Goal: Task Accomplishment & Management: Manage account settings

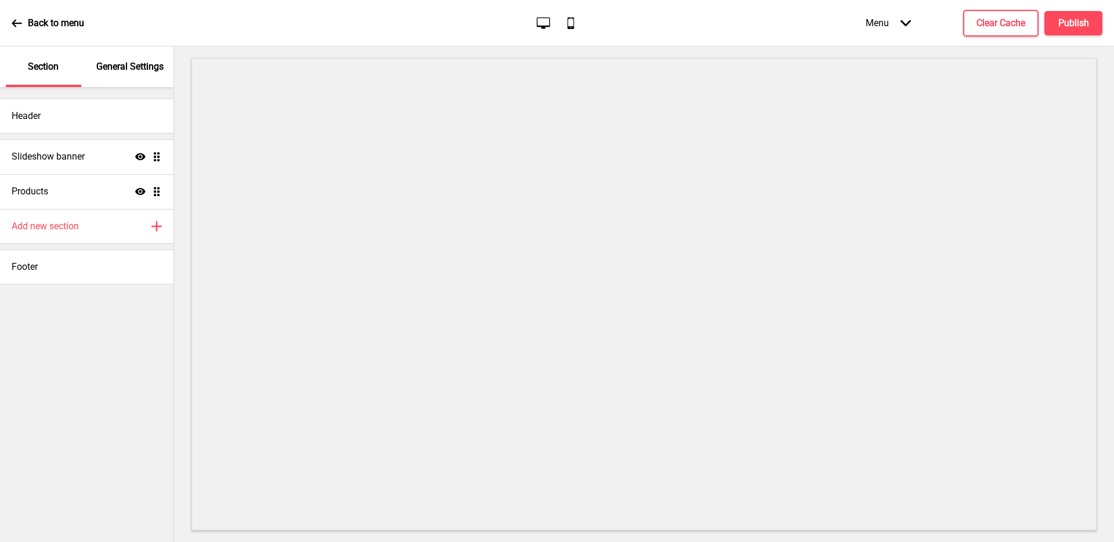
click at [120, 73] on p "General Settings" at bounding box center [129, 66] width 67 height 13
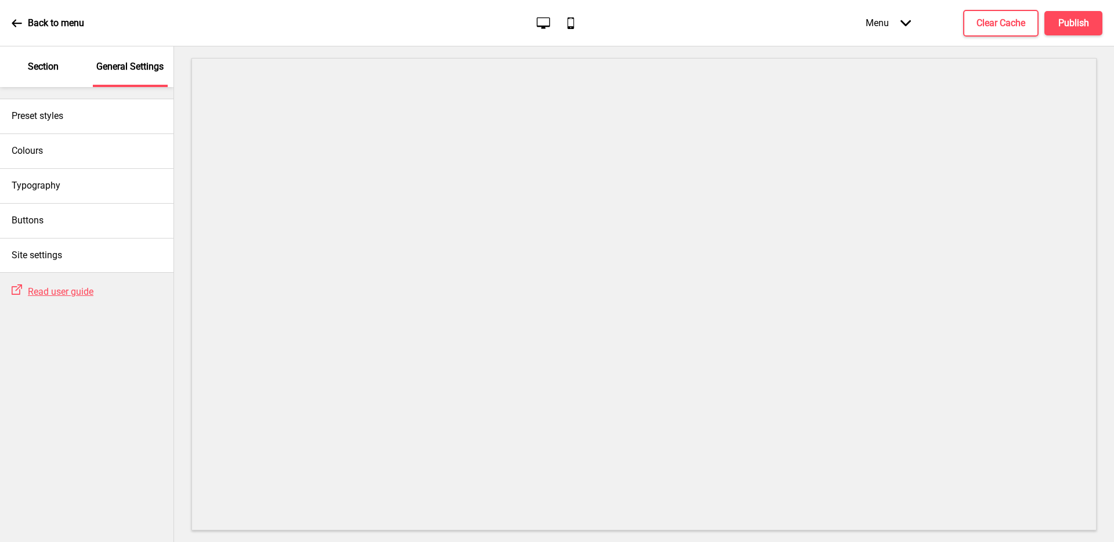
click at [77, 24] on p "Back to menu" at bounding box center [56, 23] width 56 height 13
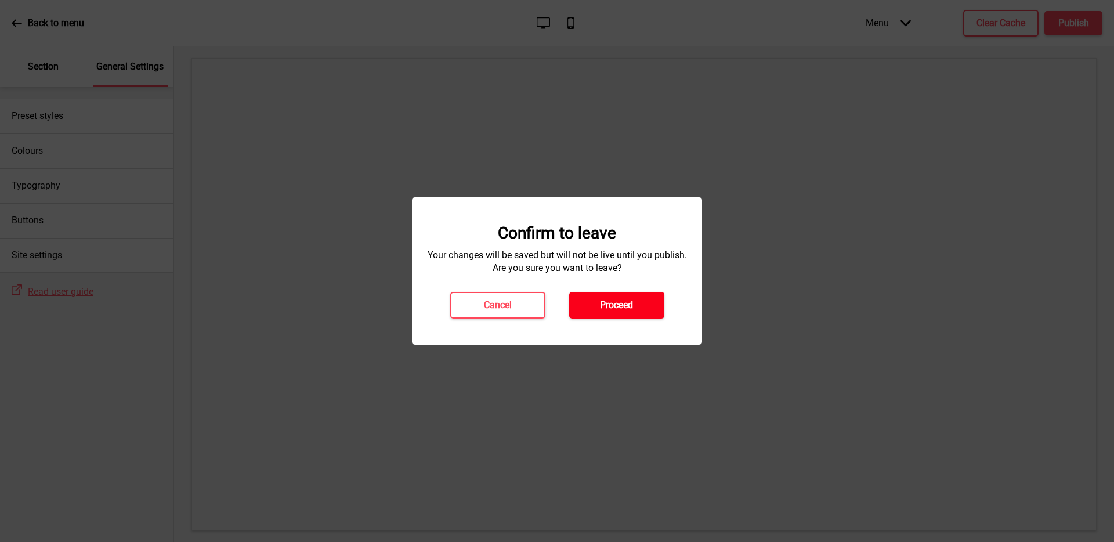
click at [624, 303] on h4 "Proceed" at bounding box center [616, 305] width 33 height 13
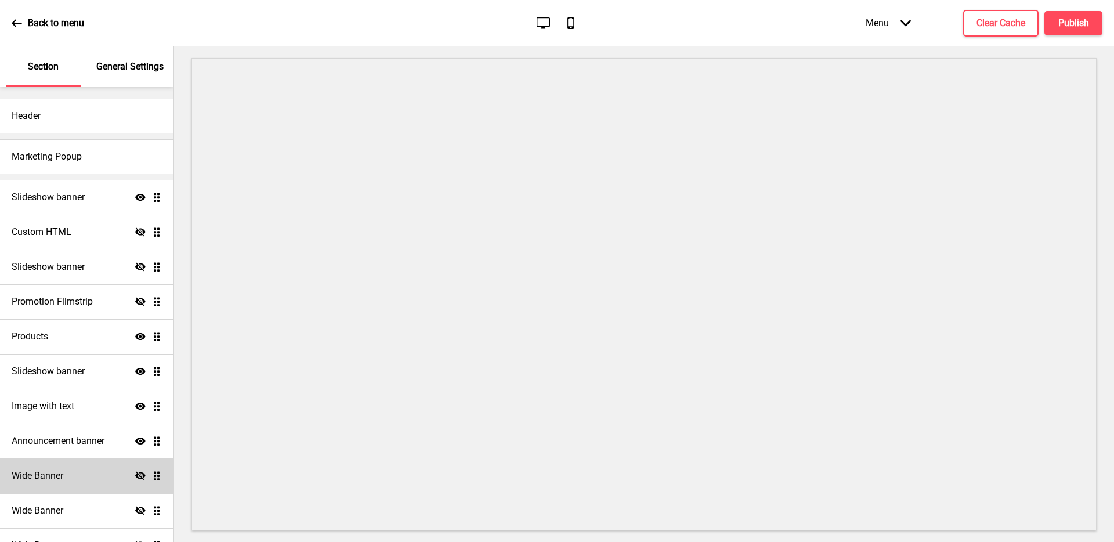
scroll to position [183, 0]
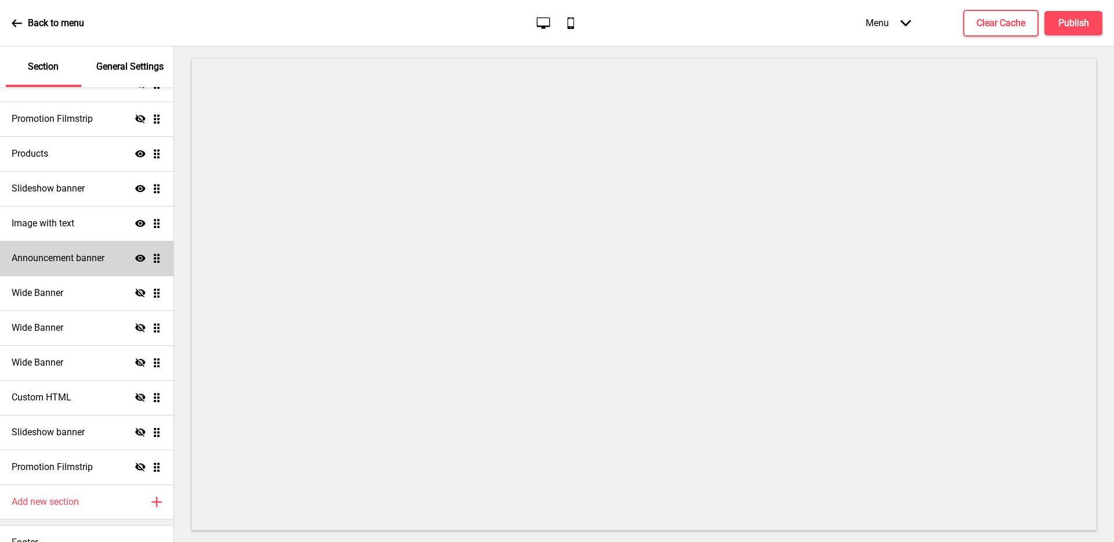
click at [105, 256] on div "Announcement banner Show Drag" at bounding box center [86, 258] width 173 height 35
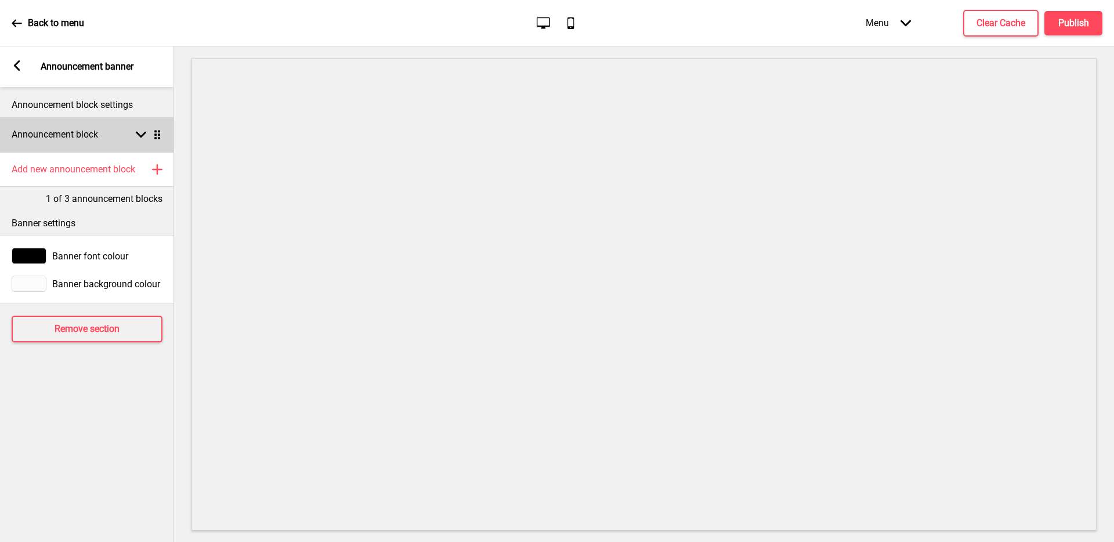
click at [71, 132] on h4 "Announcement block" at bounding box center [55, 134] width 86 height 13
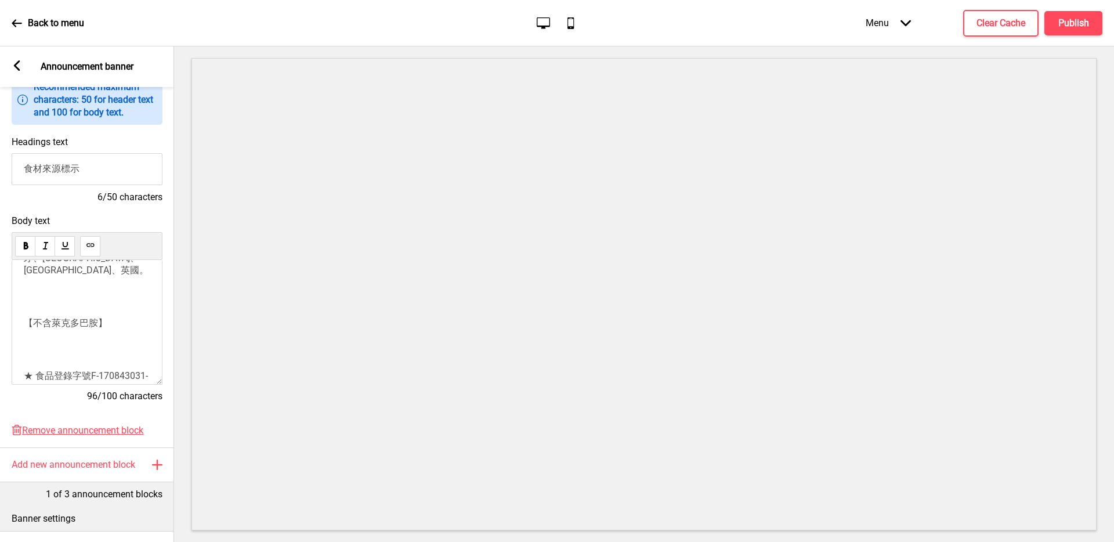
scroll to position [91, 0]
click at [114, 368] on p "★ 食品登錄字號F-170843031-00000-9" at bounding box center [87, 379] width 126 height 23
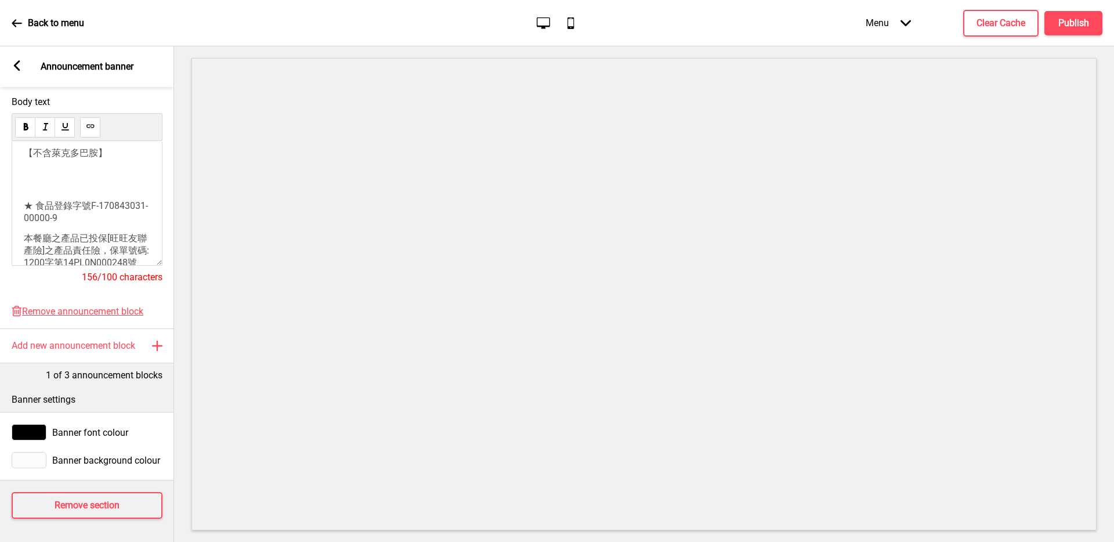
scroll to position [194, 0]
click at [764, 17] on div "Back to menu Desktop Mobile Menu Arrow down Product Page Store Information Chec…" at bounding box center [557, 23] width 1114 height 46
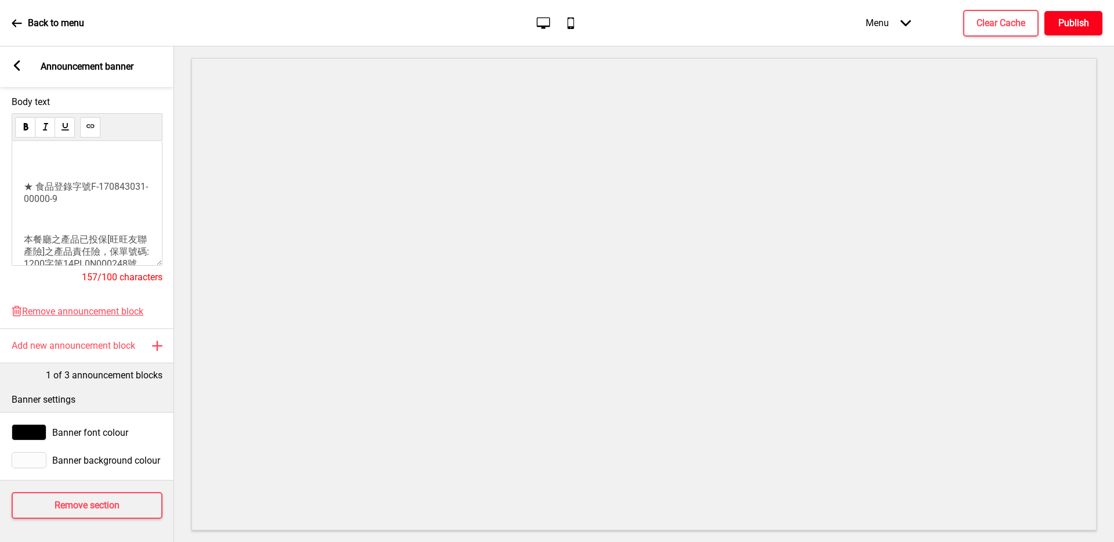
click at [1083, 30] on button "Publish" at bounding box center [1073, 23] width 58 height 24
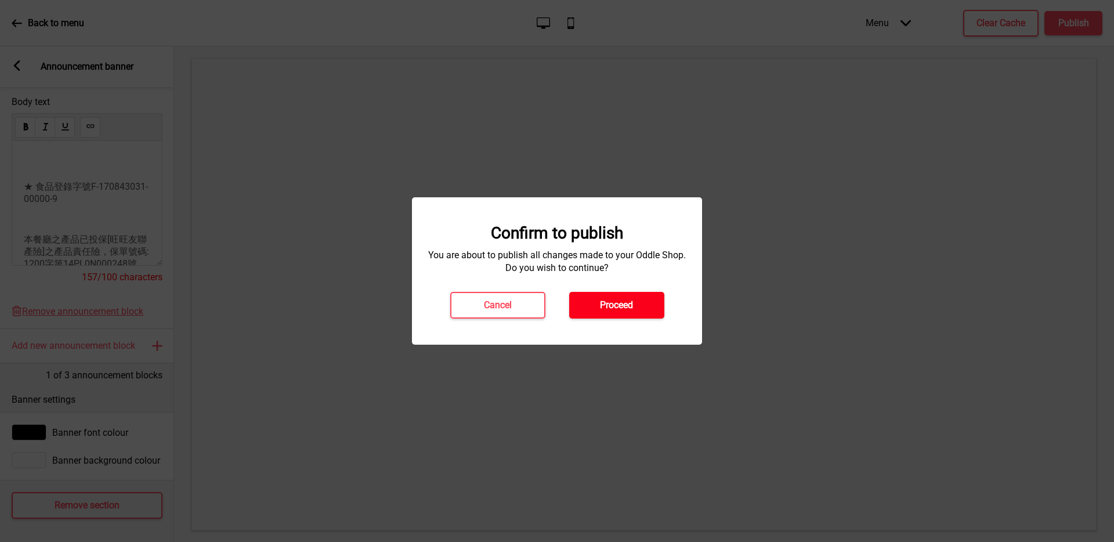
click at [613, 306] on h4 "Proceed" at bounding box center [616, 305] width 33 height 13
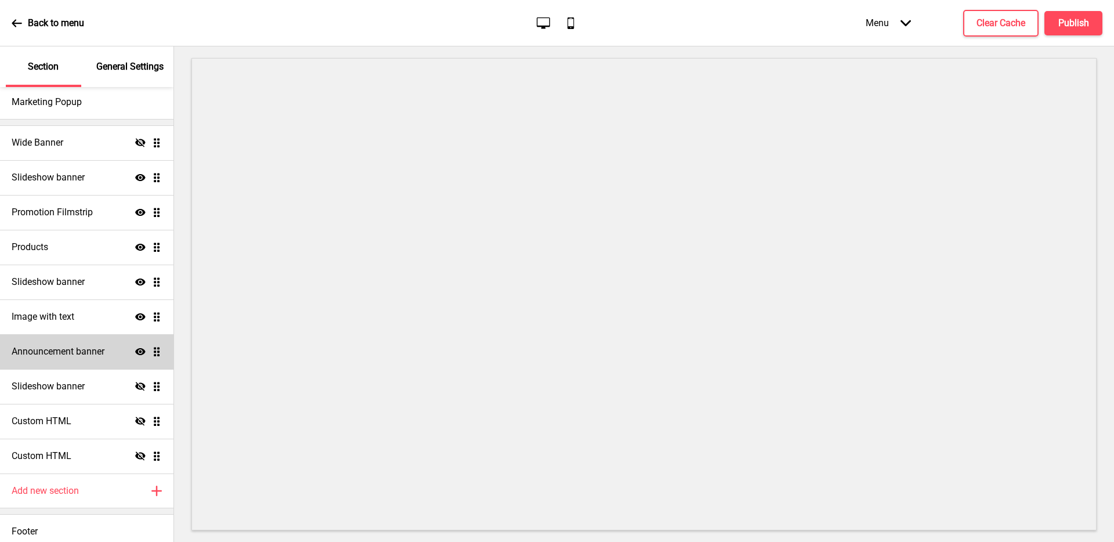
scroll to position [62, 0]
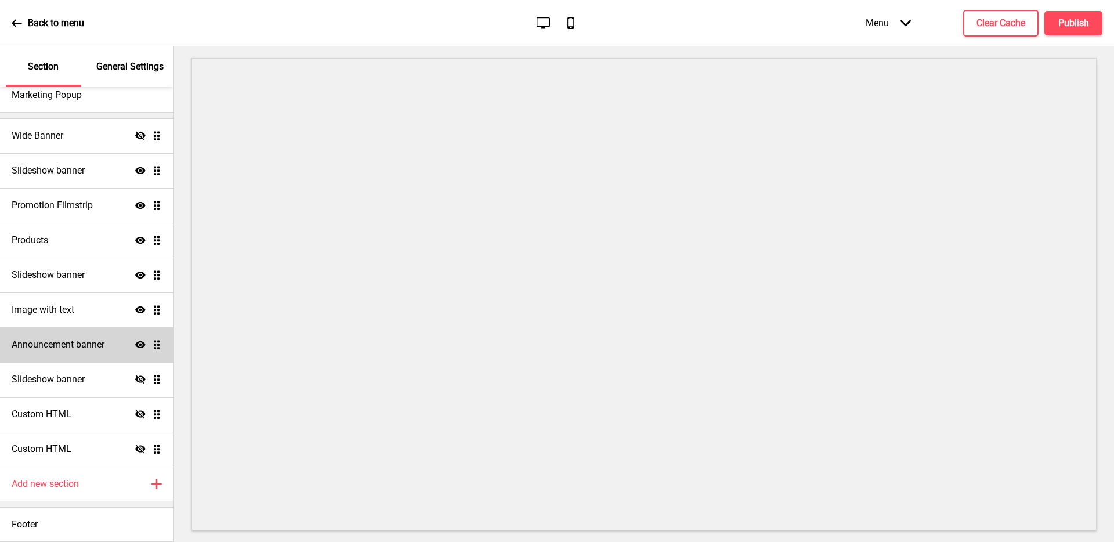
click at [52, 348] on h4 "Announcement banner" at bounding box center [58, 344] width 93 height 13
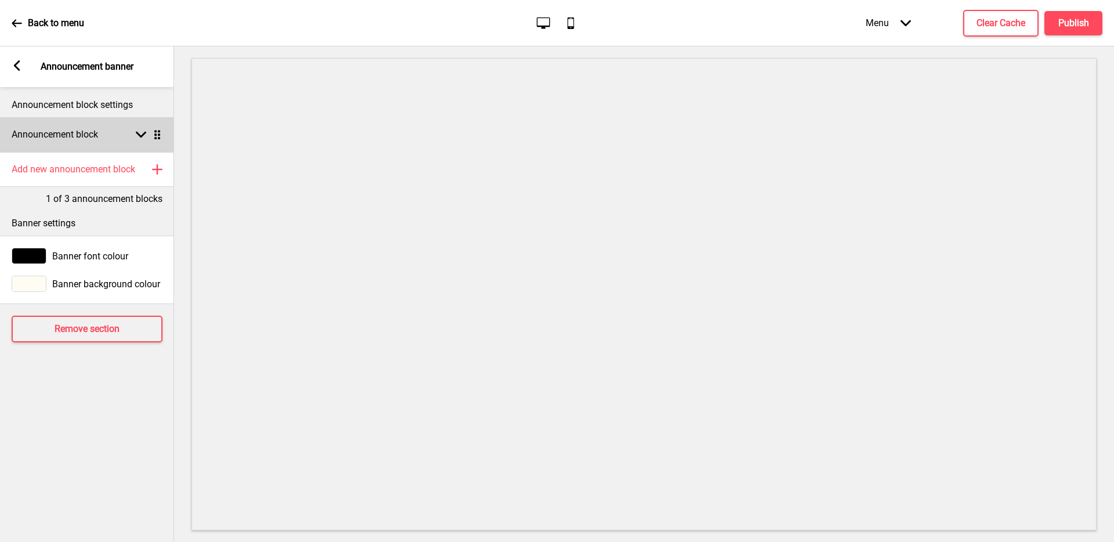
click at [106, 133] on div "Announcement block Arrow down Drag" at bounding box center [87, 134] width 174 height 35
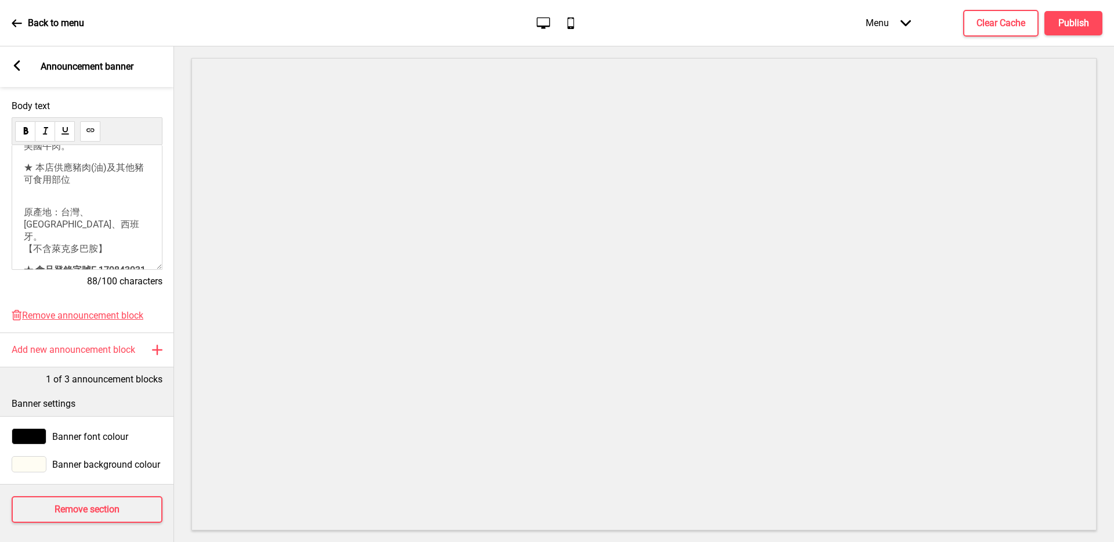
scroll to position [202, 0]
click at [133, 266] on p "★ 食品登錄字號F-170843031-00000-9" at bounding box center [87, 277] width 126 height 23
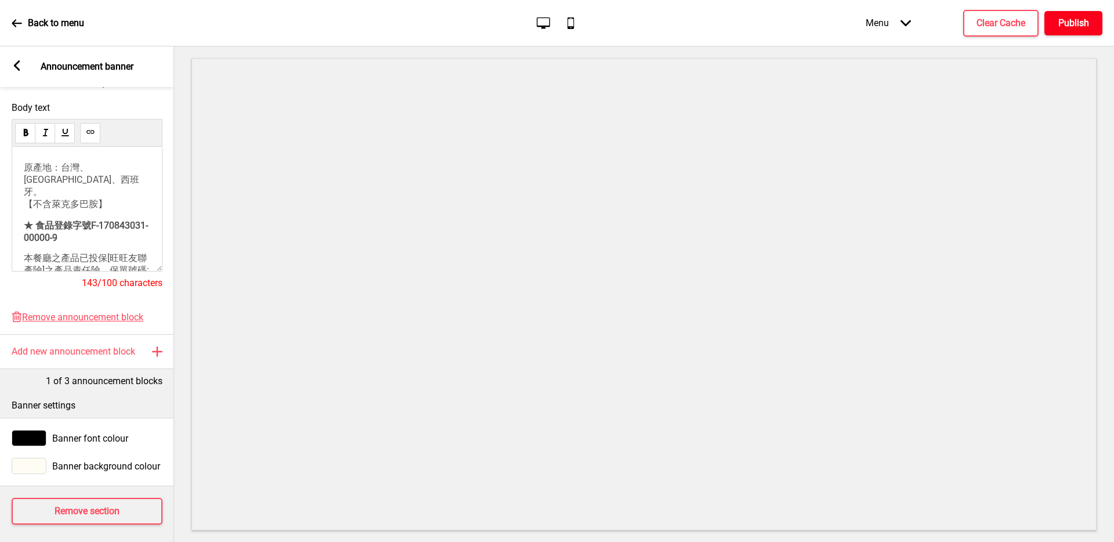
click at [1073, 26] on h4 "Publish" at bounding box center [1073, 23] width 31 height 13
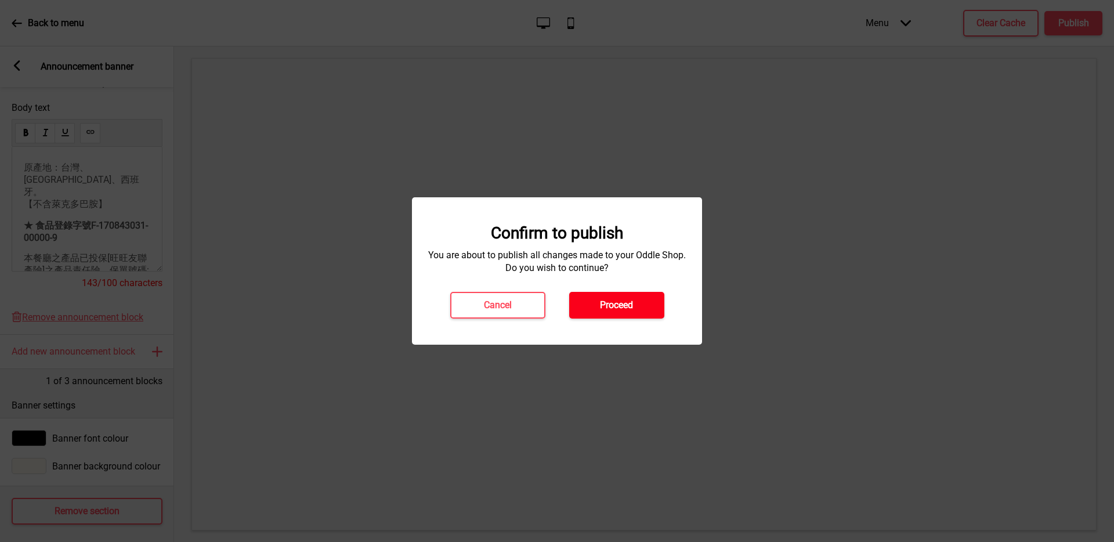
click at [610, 314] on button "Proceed" at bounding box center [616, 305] width 95 height 27
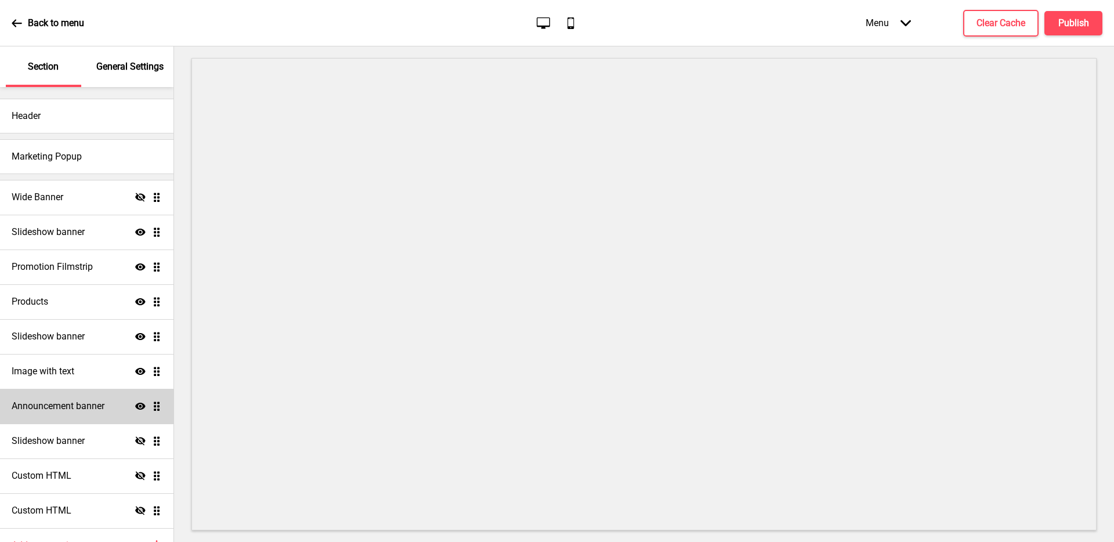
click at [26, 404] on h4 "Announcement banner" at bounding box center [58, 406] width 93 height 13
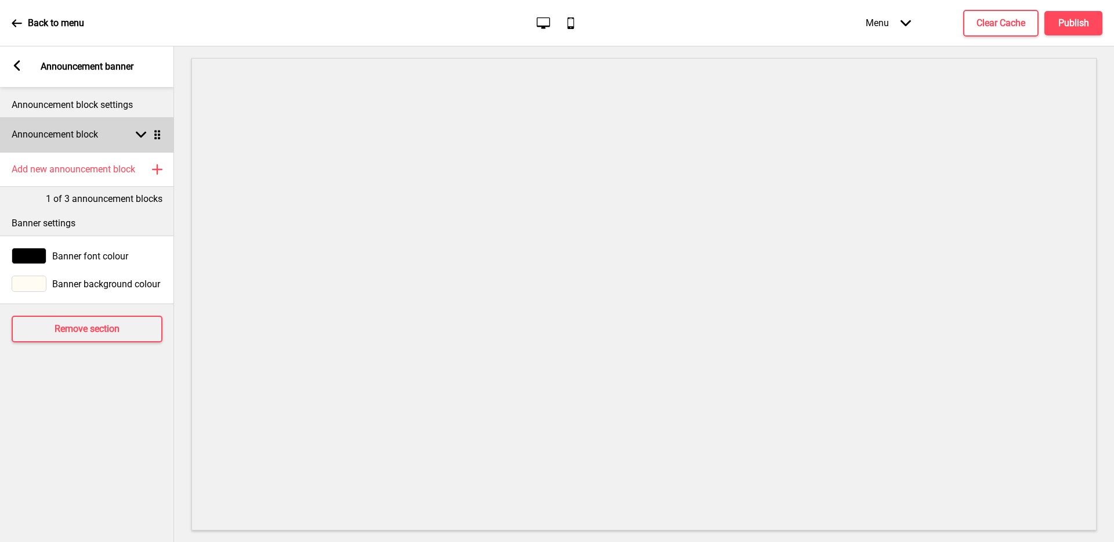
click at [132, 138] on div "Arrow down Drag" at bounding box center [146, 134] width 32 height 10
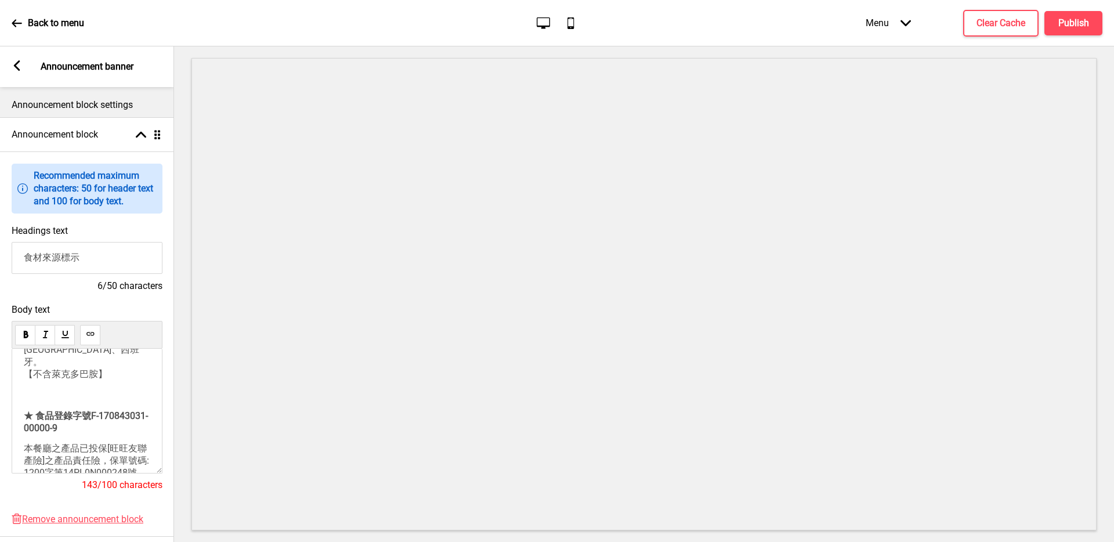
scroll to position [97, 0]
click at [104, 448] on div "★ 本店選用紐西蘭、澳洲、美國牛肉。 ★ 本店供應豬肉(油)及其他豬可食用部位 原產地： ﻿ 台灣、荷蘭、西班牙。 【不含萊克多巴胺】 ★ 食品登錄字號F-1…" at bounding box center [87, 366] width 126 height 218
click at [1017, 26] on h4 "Clear Cache" at bounding box center [1001, 23] width 49 height 13
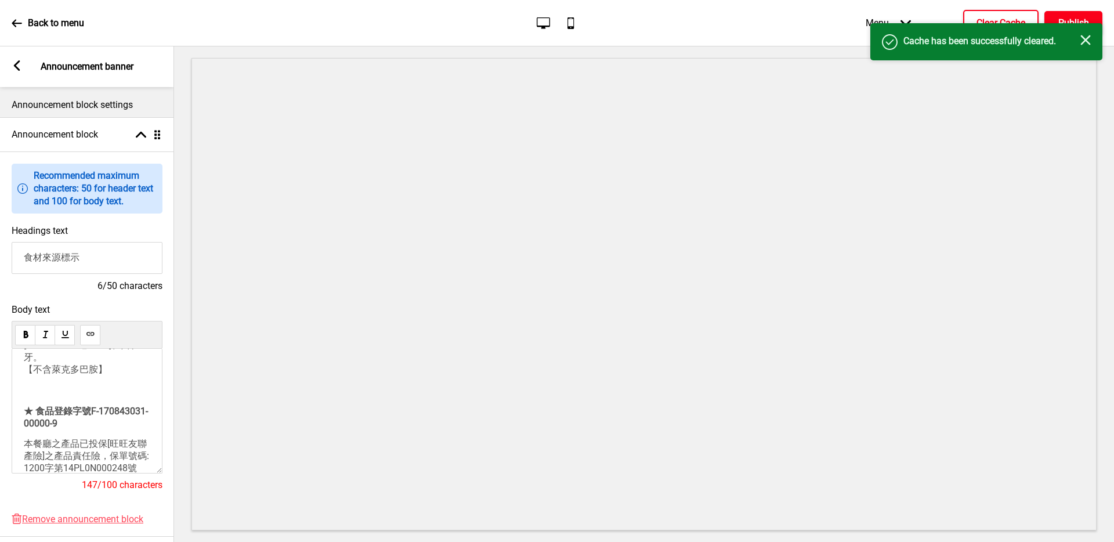
click at [1068, 17] on h4 "Publish" at bounding box center [1073, 23] width 31 height 13
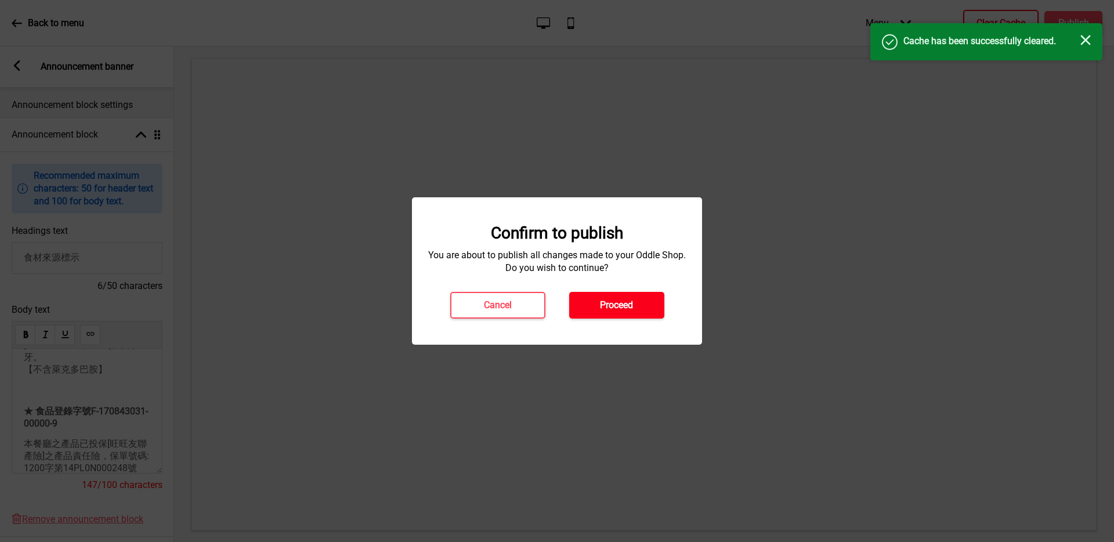
click at [627, 311] on h4 "Proceed" at bounding box center [616, 305] width 33 height 13
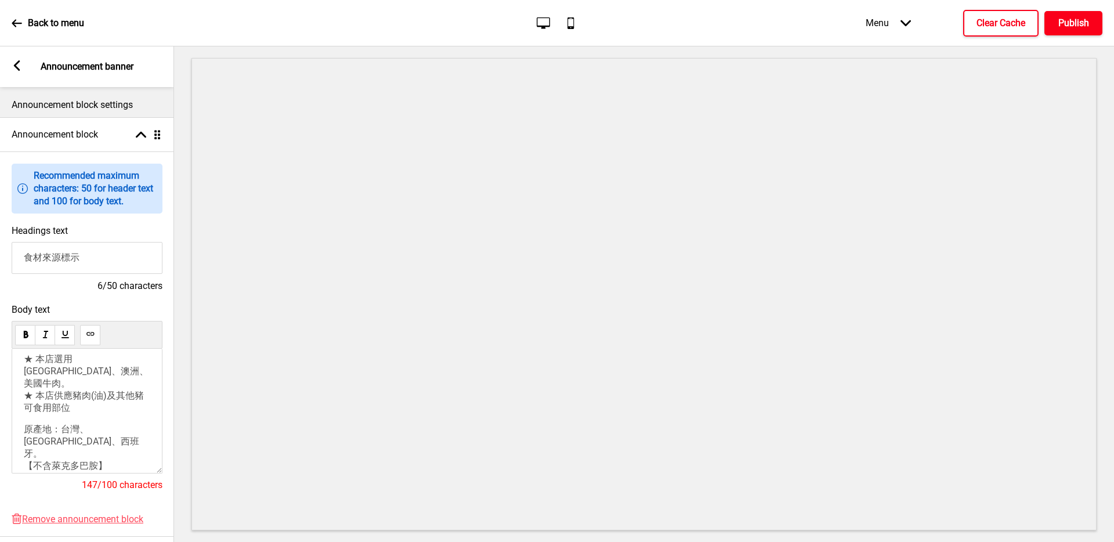
scroll to position [0, 0]
click at [74, 397] on div "★ 本店選用紐西蘭、澳洲、美國牛肉。 ★ 本店供應豬肉(油)及其他豬可食用部位 原產地： ﻿ 台灣、荷蘭、西班牙。 【不含萊克多巴胺】 ★ 食品登錄字號F-1…" at bounding box center [87, 464] width 126 height 218
click at [37, 398] on div "★ 本店選用紐西蘭、澳洲、美國牛肉。 ★ 本店供應豬肉(油)及其他豬可食用部位 原產地： ﻿ 台灣、荷蘭、西班牙。 【不含萊克多巴胺】 ★ 食品登錄字號F-1…" at bounding box center [87, 464] width 126 height 218
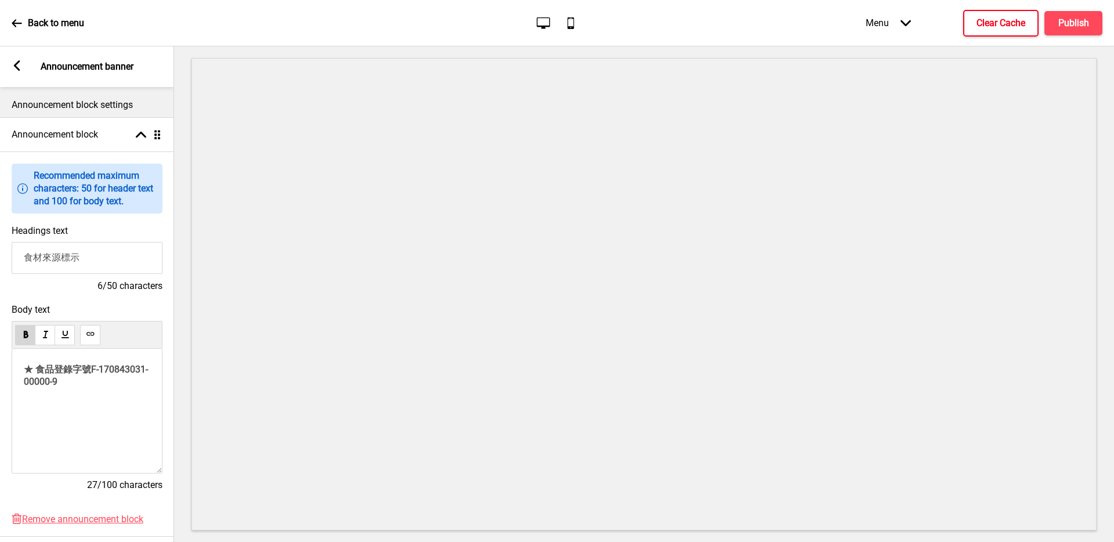
click at [93, 417] on div "★ 食品登錄字號F-170843031-00000-9" at bounding box center [87, 411] width 151 height 125
click at [97, 375] on span "★ 食品登錄字號F-170843031-00000-9" at bounding box center [86, 375] width 124 height 23
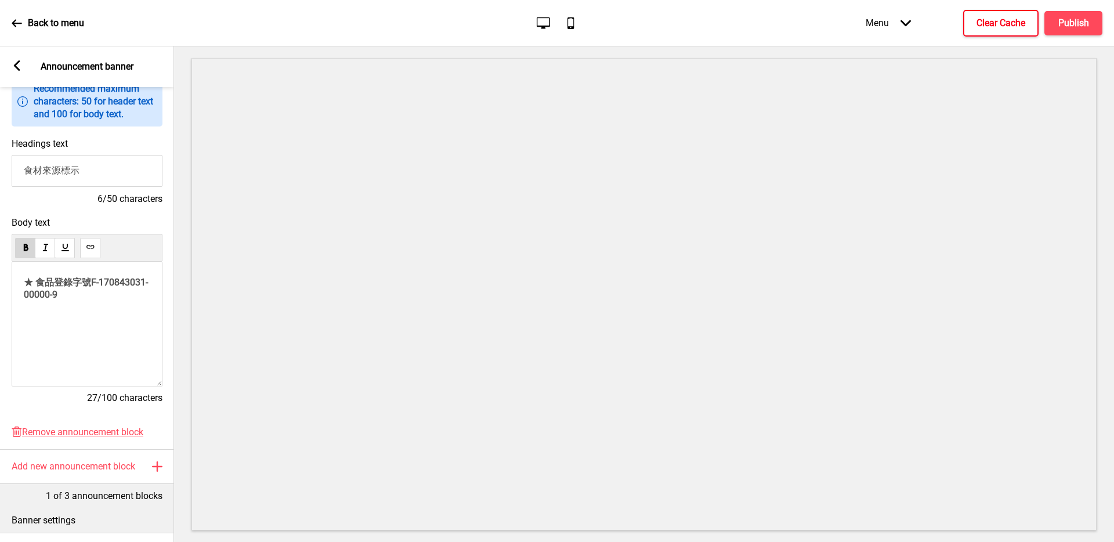
scroll to position [216, 0]
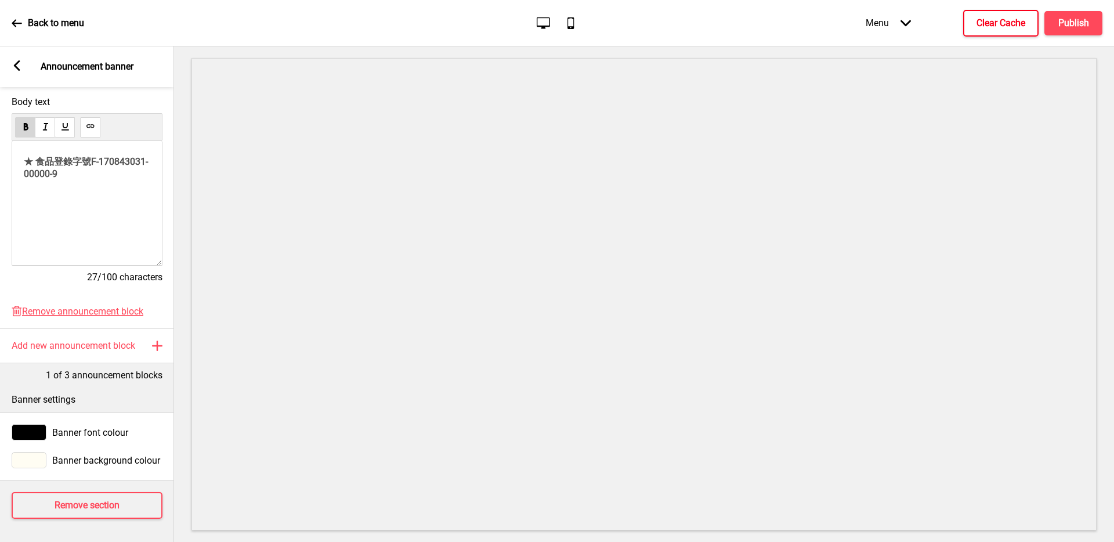
click at [15, 26] on icon at bounding box center [17, 23] width 10 height 8
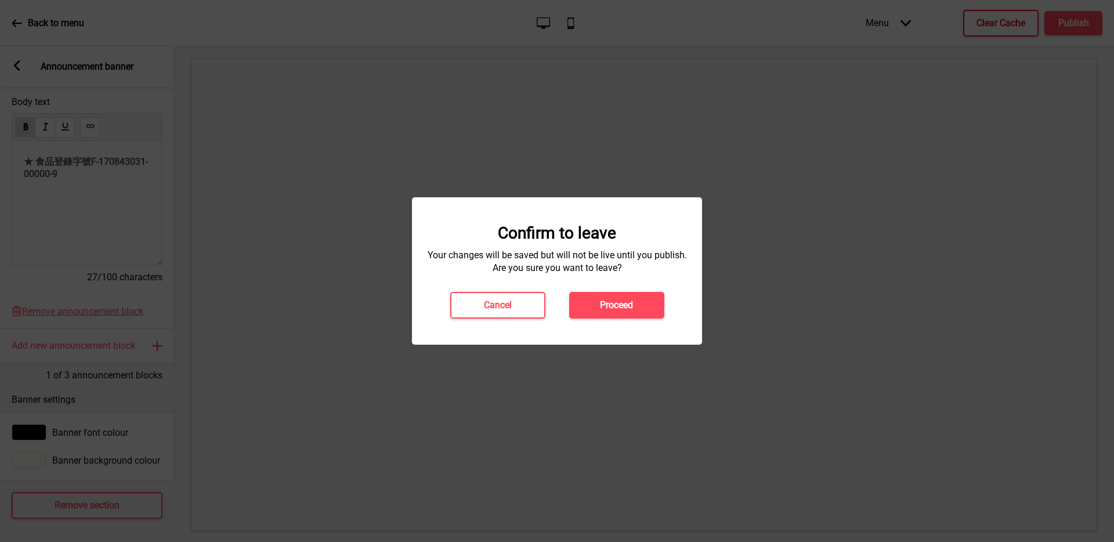
click at [553, 355] on div at bounding box center [557, 271] width 1114 height 542
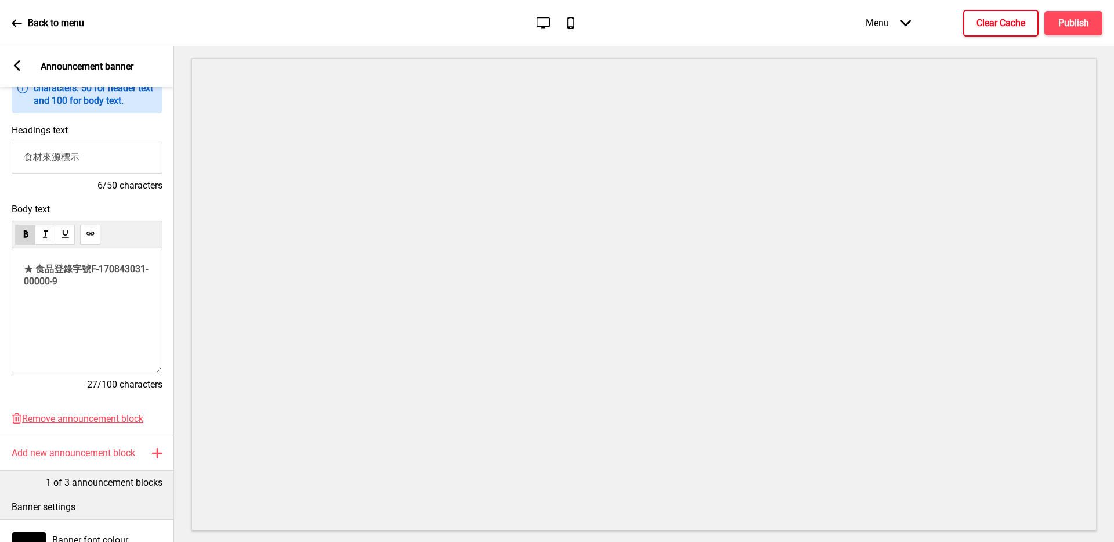
scroll to position [32, 0]
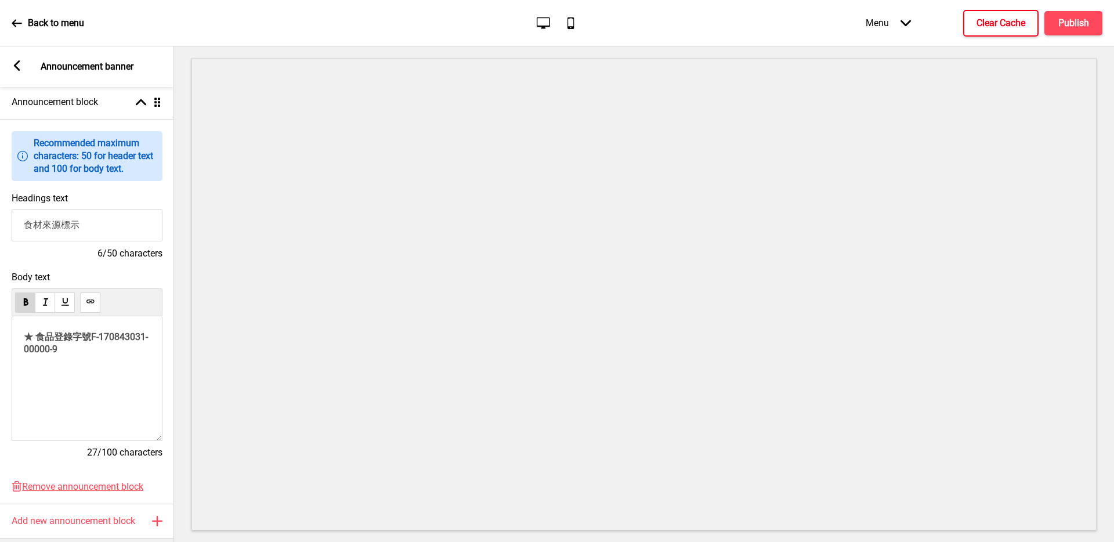
click at [121, 348] on p "★ 食品登錄字號F-170843031-00000-9" at bounding box center [87, 342] width 126 height 23
click at [118, 364] on div "★ 食品登錄字號F-170843031-00000-9" at bounding box center [87, 378] width 151 height 125
click at [91, 341] on span "★ 食品登錄字號F-170843031-00000-9" at bounding box center [86, 342] width 124 height 23
drag, startPoint x: 129, startPoint y: 362, endPoint x: 0, endPoint y: 296, distance: 144.8
click at [0, 296] on div "Body text ★ 食品登錄字號F-170843031-00000-9 27/100 characters" at bounding box center [87, 370] width 174 height 209
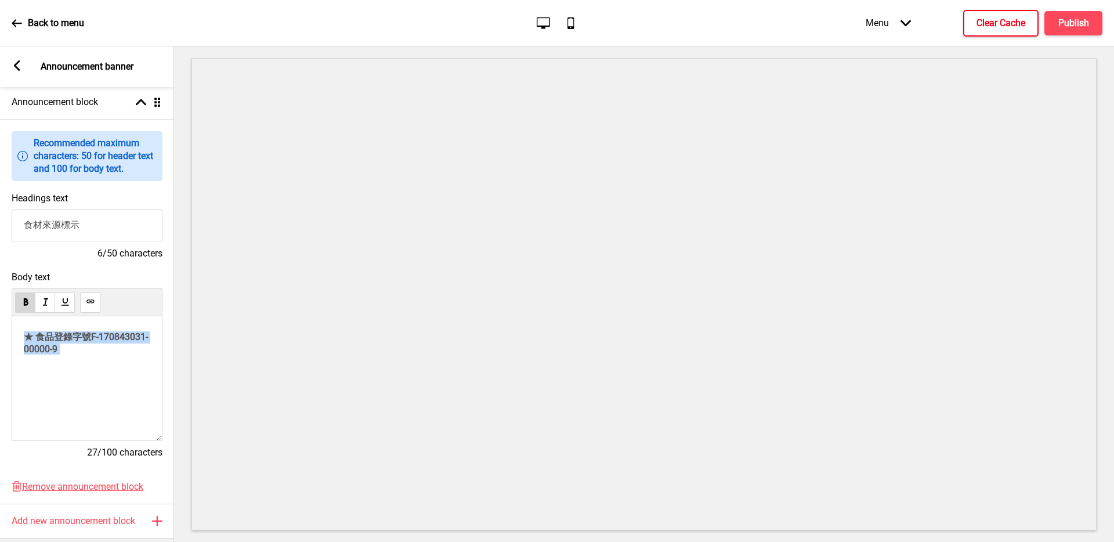
click at [112, 355] on div "★ 食品登錄字號F-170843031-00000-9" at bounding box center [87, 378] width 151 height 125
drag, startPoint x: 130, startPoint y: 345, endPoint x: 0, endPoint y: 315, distance: 133.3
click at [0, 315] on div "Body text ★ 食品登錄字號F-170843031-00000-9 27/100 characters" at bounding box center [87, 370] width 174 height 209
paste div
click at [102, 352] on span "★ 食品登錄字號F-170843031-00000-9" at bounding box center [86, 342] width 124 height 23
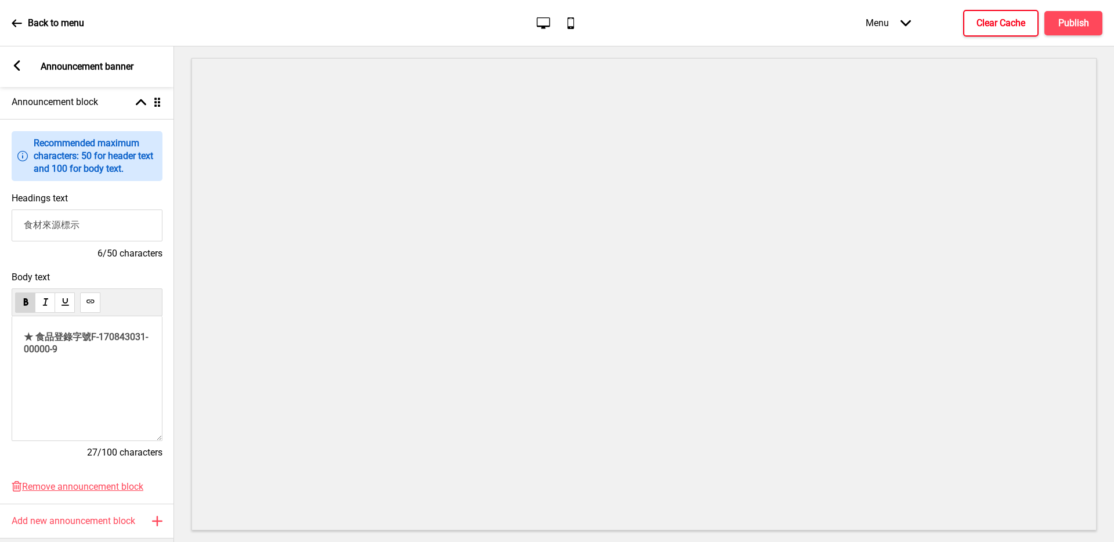
scroll to position [11, 0]
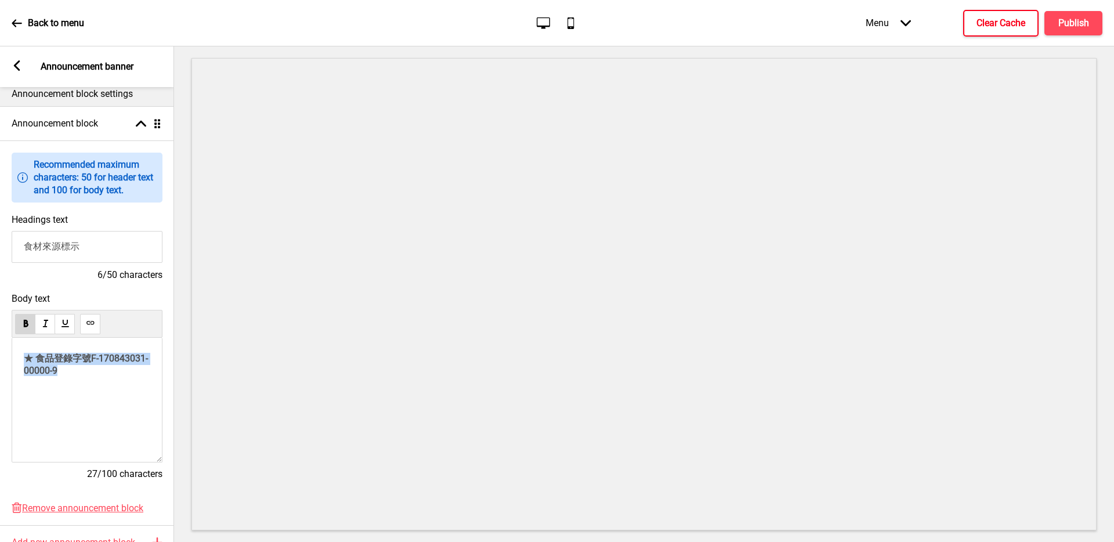
drag, startPoint x: 143, startPoint y: 367, endPoint x: 0, endPoint y: 332, distance: 146.9
click at [0, 332] on div "Body text ★ 食品登錄字號F-170843031-00000-9 27/100 characters" at bounding box center [87, 391] width 174 height 209
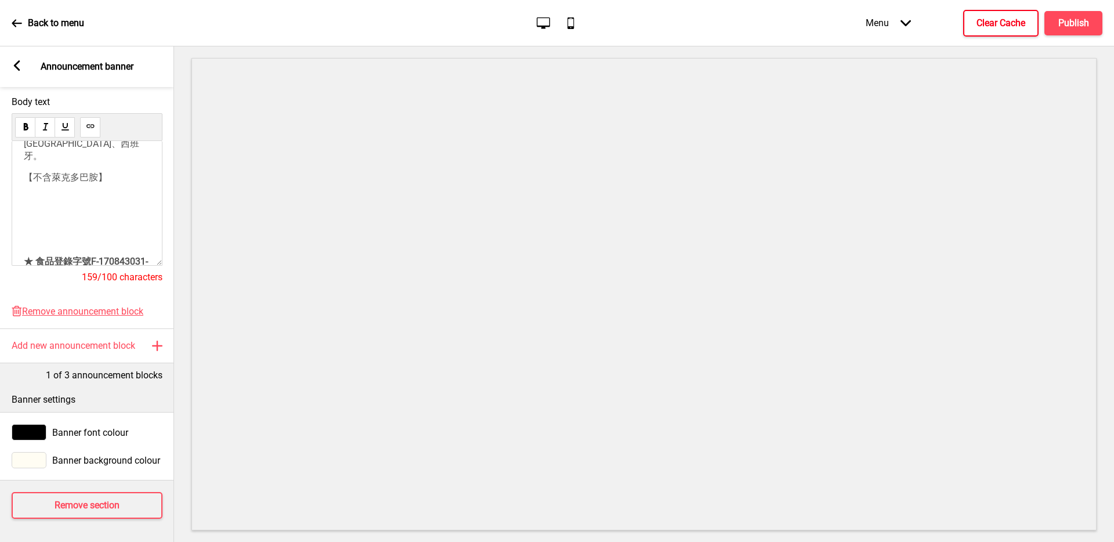
scroll to position [0, 0]
drag, startPoint x: 24, startPoint y: 178, endPoint x: 6, endPoint y: 101, distance: 78.7
click at [6, 102] on div "Body text 食材來源標示 ★ 本店選用紐西蘭、澳洲、美國牛肉。 ★ 本店供應豬肉(油)及其他豬可食用部位 原產地：台灣、荷蘭、西班牙。 【不含萊克多巴…" at bounding box center [87, 195] width 174 height 209
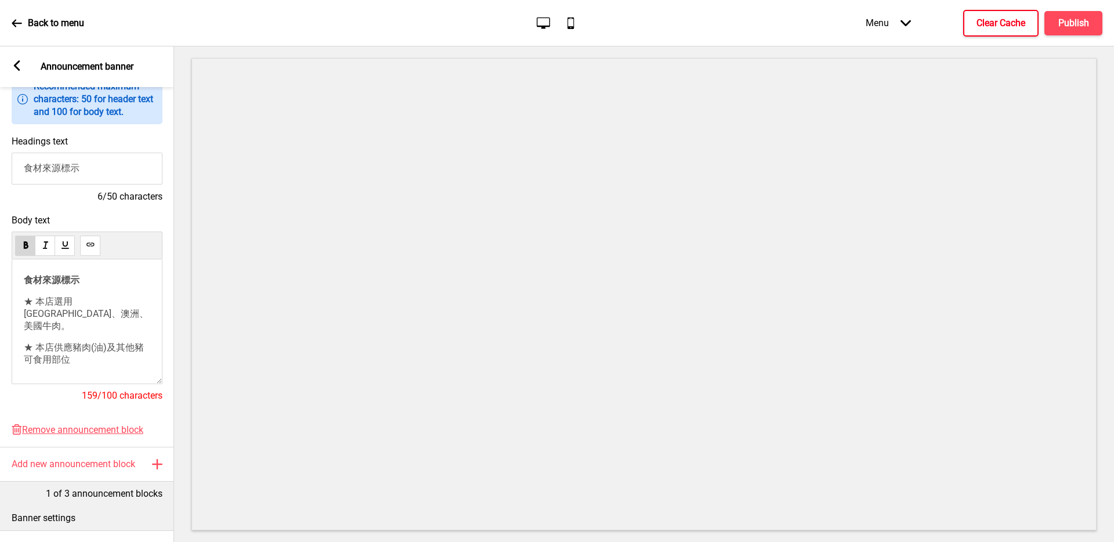
scroll to position [86, 0]
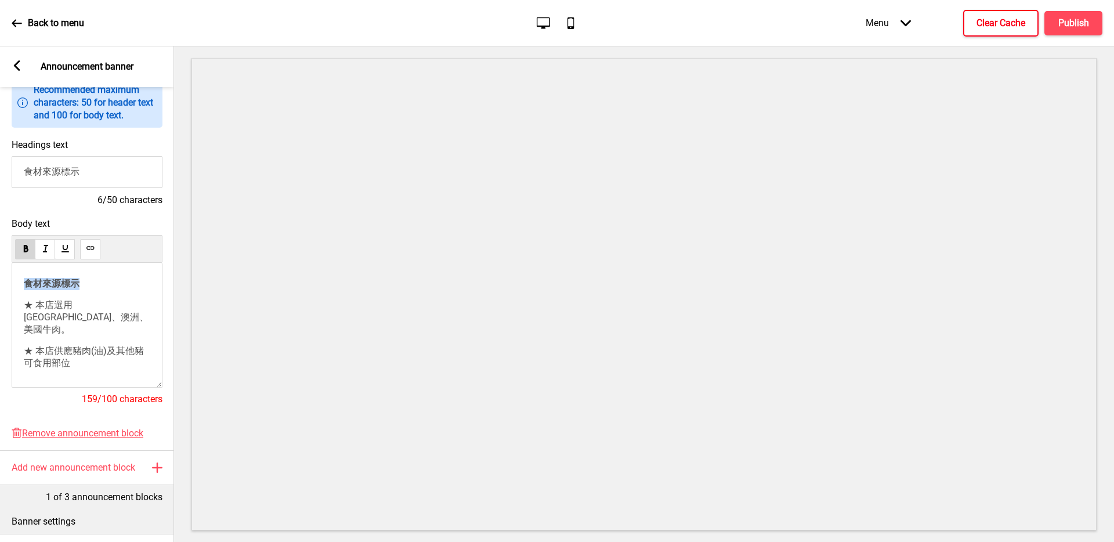
drag, startPoint x: 93, startPoint y: 283, endPoint x: 0, endPoint y: 274, distance: 93.8
click at [0, 274] on div "Body text 食材來源標示 ★ 本店選用紐西蘭、澳洲、美國牛肉。 ★ 本店供應豬肉(油)及其他豬可食用部位 原產地：台灣、荷蘭、西班牙。 【不含萊克多巴…" at bounding box center [87, 316] width 174 height 209
click at [51, 357] on p at bounding box center [87, 368] width 126 height 22
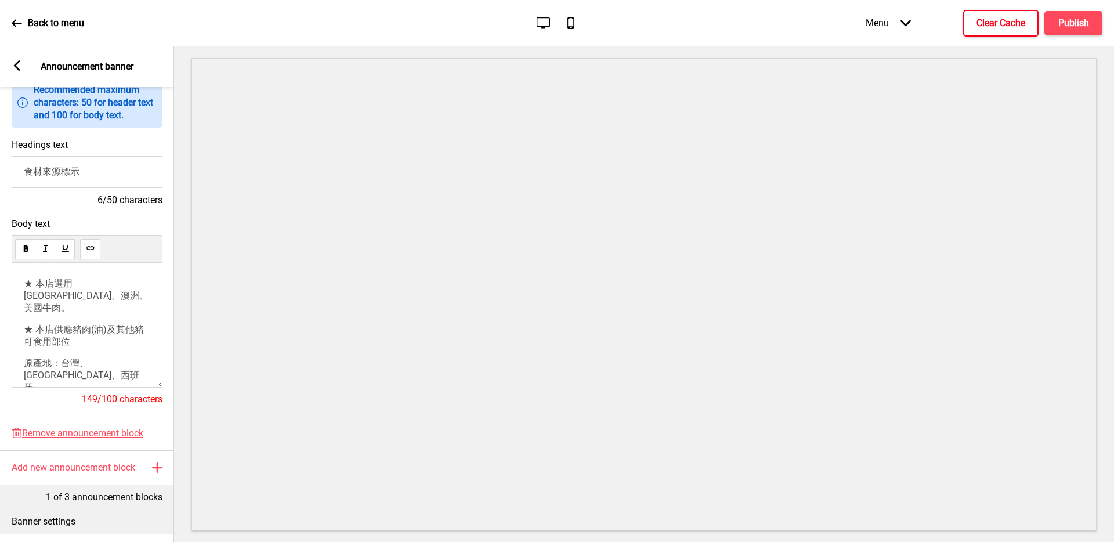
click at [50, 335] on p "★ 本店供應豬肉(油)及其他豬可食用部位" at bounding box center [87, 336] width 126 height 24
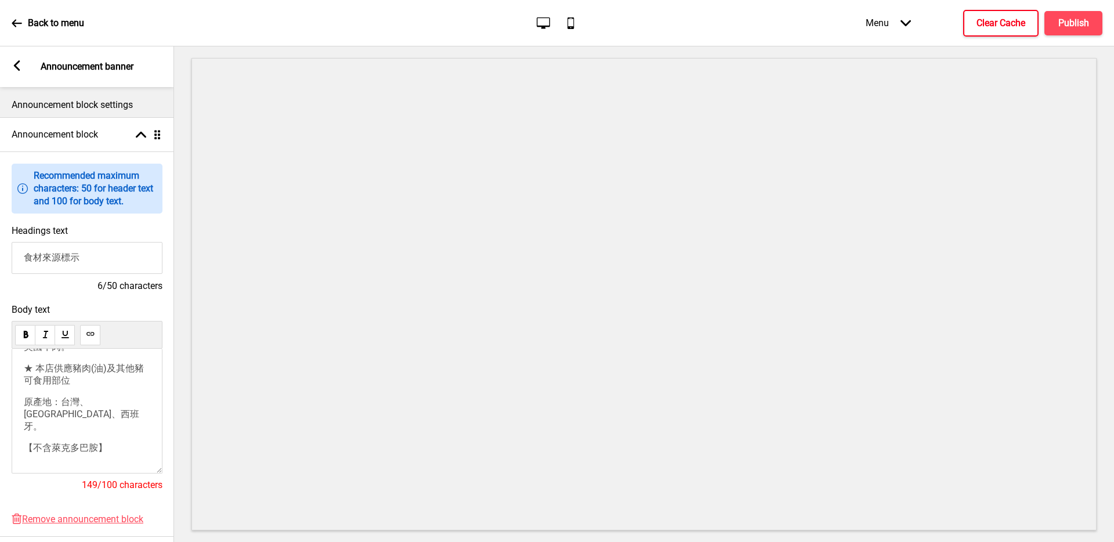
scroll to position [49, 0]
click at [62, 462] on p at bounding box center [87, 473] width 126 height 22
click at [71, 440] on p "【不含萊克多巴胺】" at bounding box center [87, 446] width 126 height 12
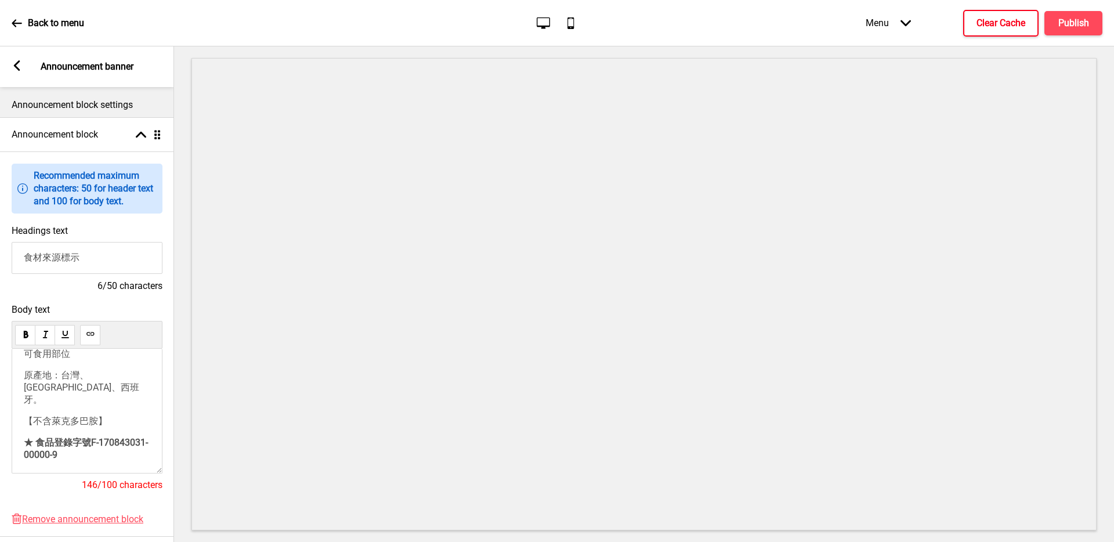
scroll to position [74, 0]
click at [63, 469] on p at bounding box center [87, 480] width 126 height 22
click at [86, 459] on div "★ 本店選用紐西蘭、澳洲、美國牛肉。 ★ 本店供應豬肉(油)及其他豬可食用部位 原產地：台灣、荷蘭、西班牙。 【不含萊克多巴胺】 ★ 食品登錄字號F-1708…" at bounding box center [87, 411] width 151 height 125
click at [87, 443] on p at bounding box center [87, 391] width 126 height 165
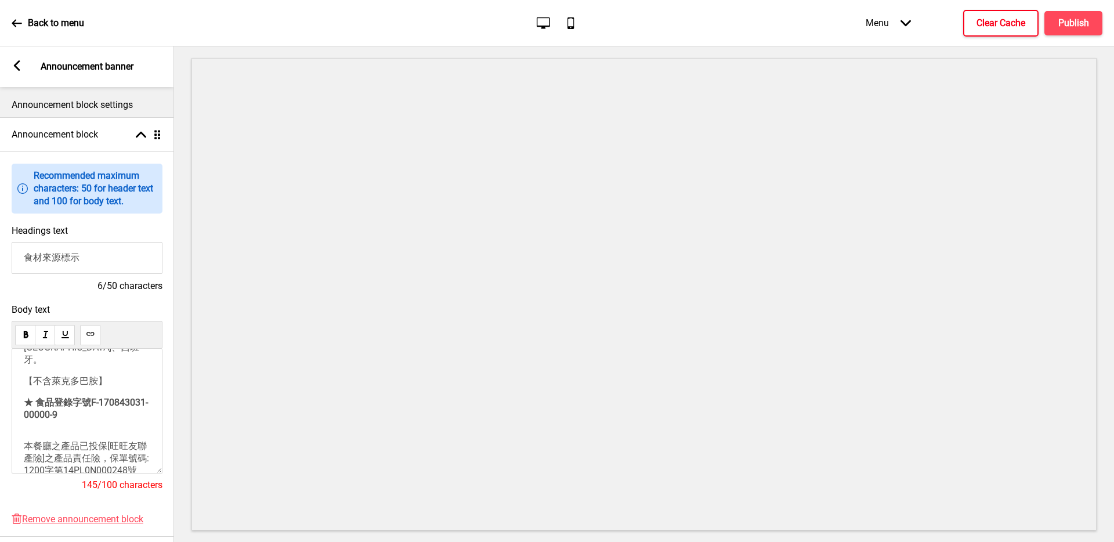
scroll to position [241, 0]
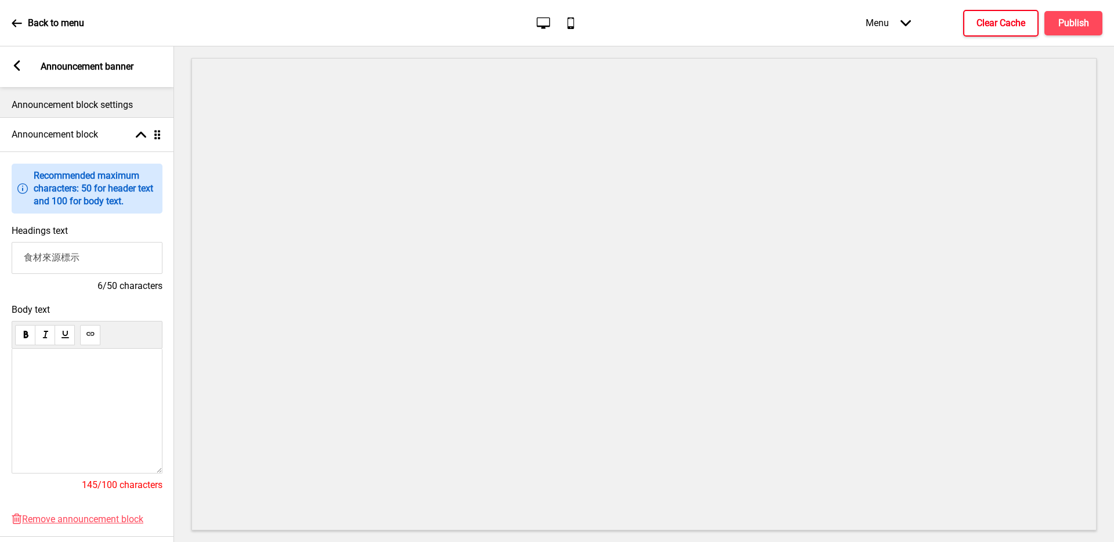
click at [92, 436] on p at bounding box center [87, 430] width 126 height 143
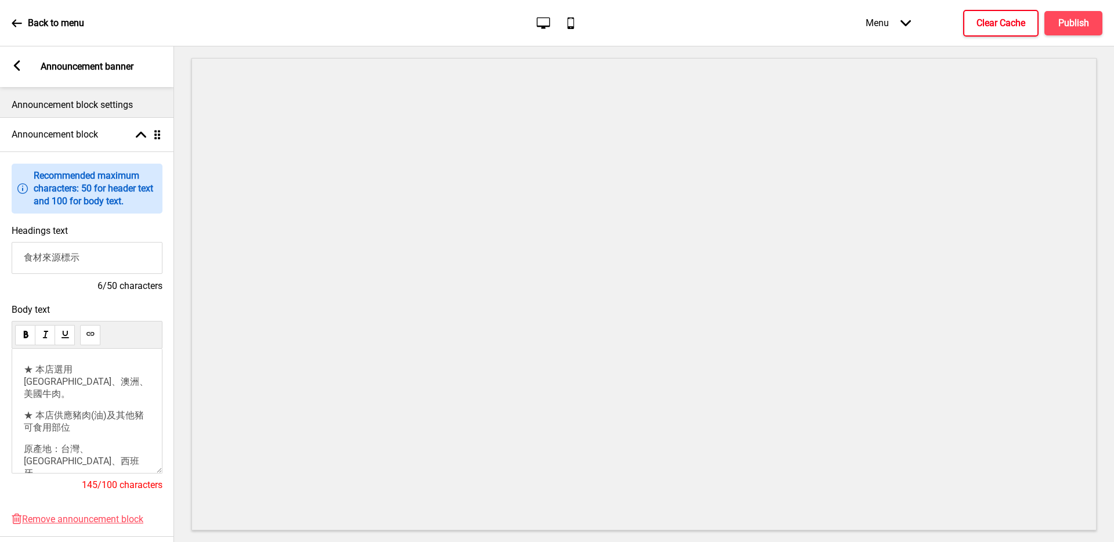
scroll to position [260, 0]
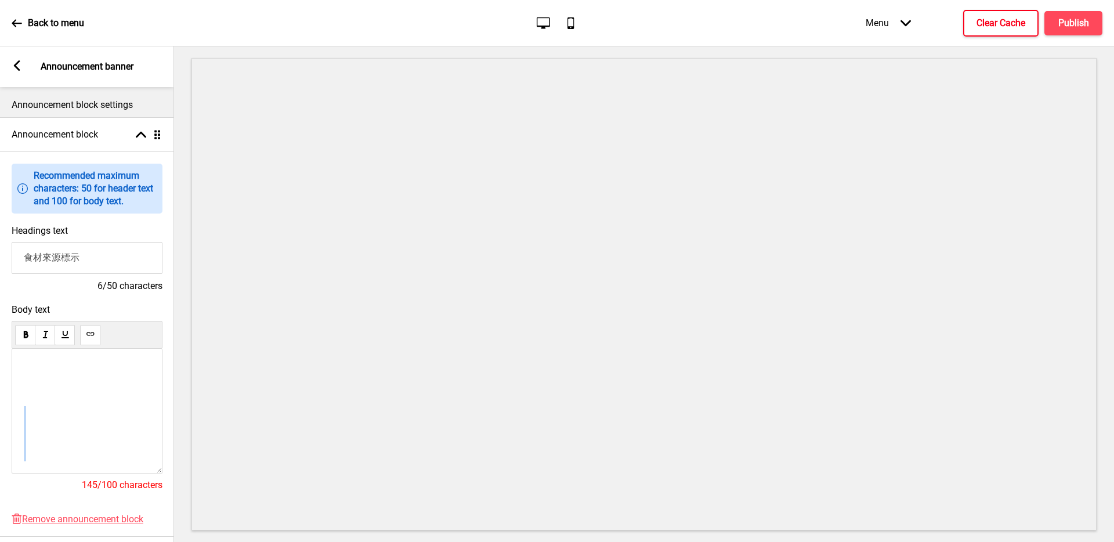
drag, startPoint x: 81, startPoint y: 440, endPoint x: 68, endPoint y: 390, distance: 51.5
click at [68, 390] on p at bounding box center [87, 406] width 126 height 132
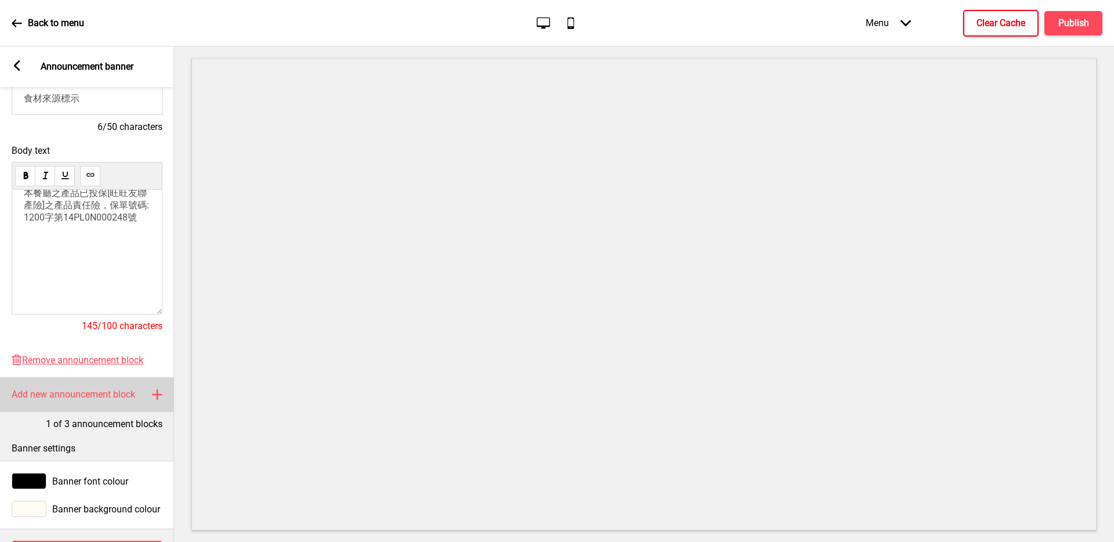
scroll to position [158, 0]
click at [68, 291] on p at bounding box center [87, 272] width 126 height 77
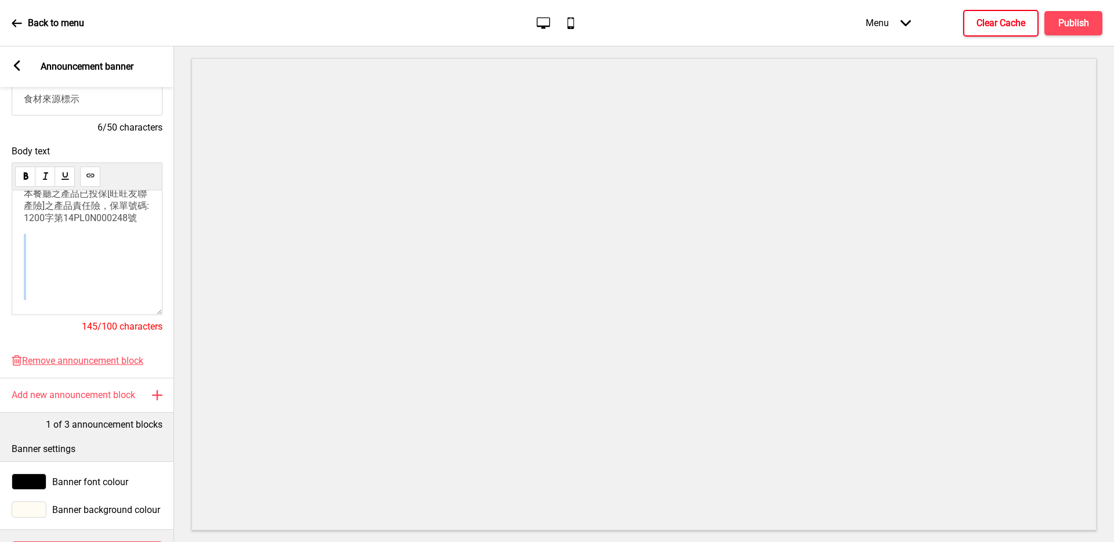
drag, startPoint x: 66, startPoint y: 290, endPoint x: 50, endPoint y: 222, distance: 69.8
click at [50, 234] on p at bounding box center [87, 272] width 126 height 77
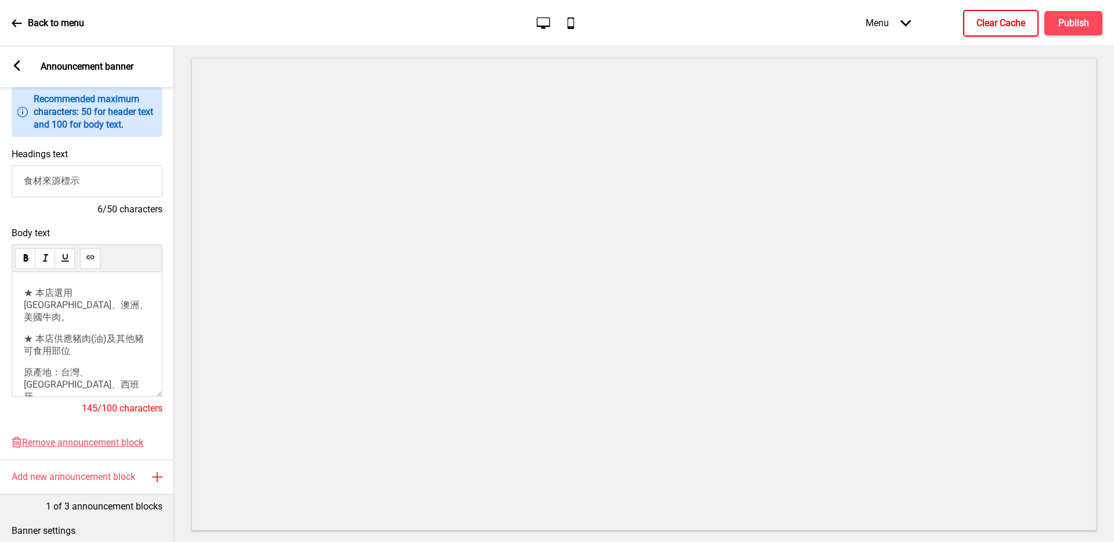
scroll to position [71, 0]
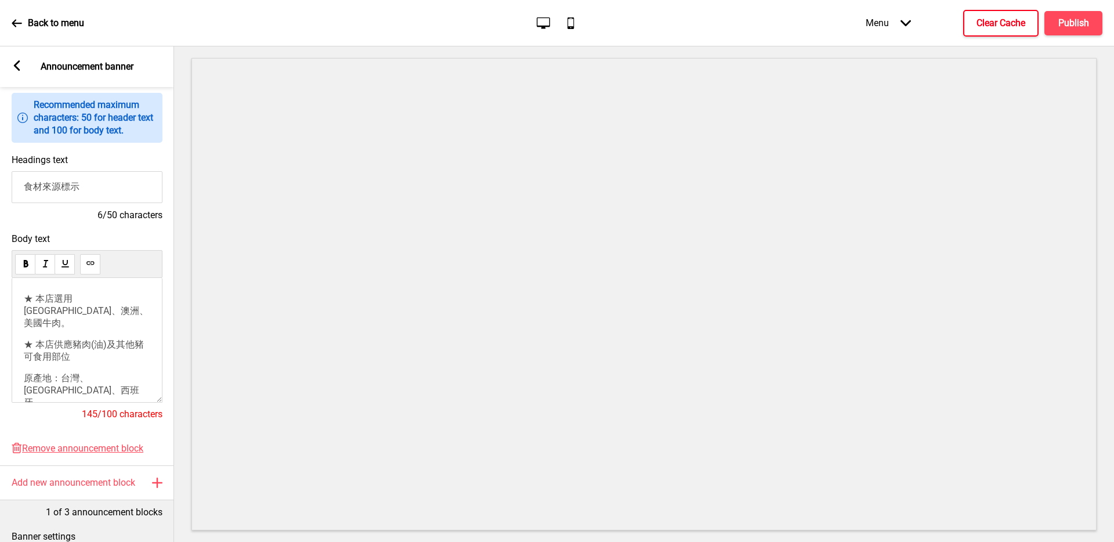
click at [26, 301] on span "★ 本店選用紐西蘭、澳洲、美國牛肉。" at bounding box center [86, 310] width 125 height 35
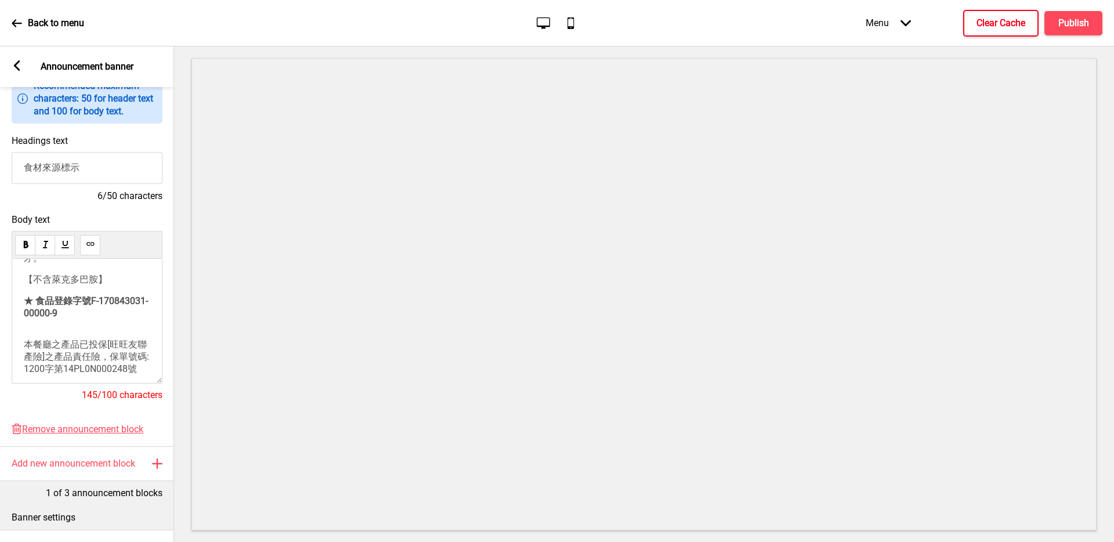
scroll to position [114, 0]
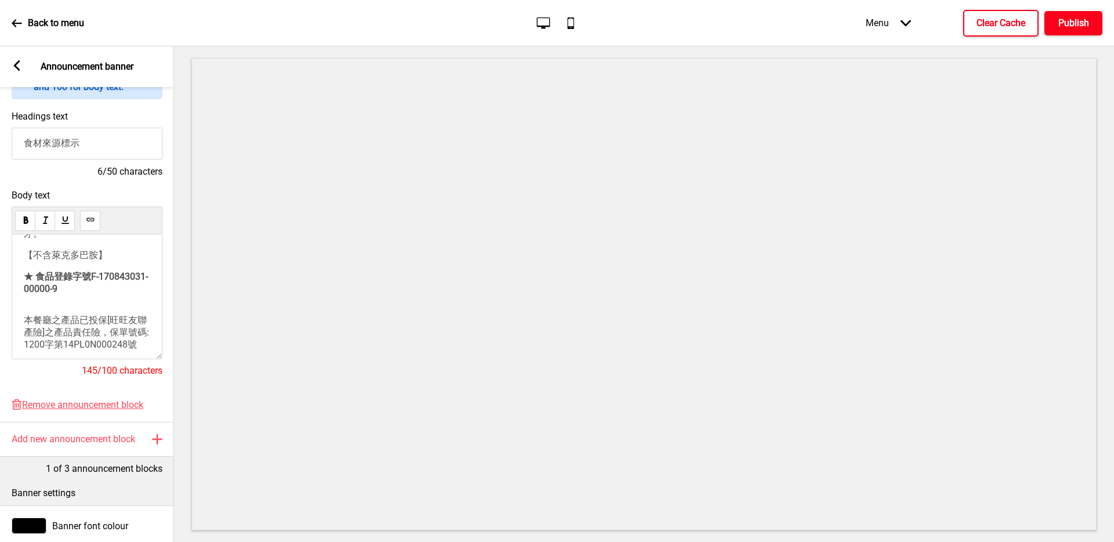
click at [1091, 26] on button "Publish" at bounding box center [1073, 23] width 58 height 24
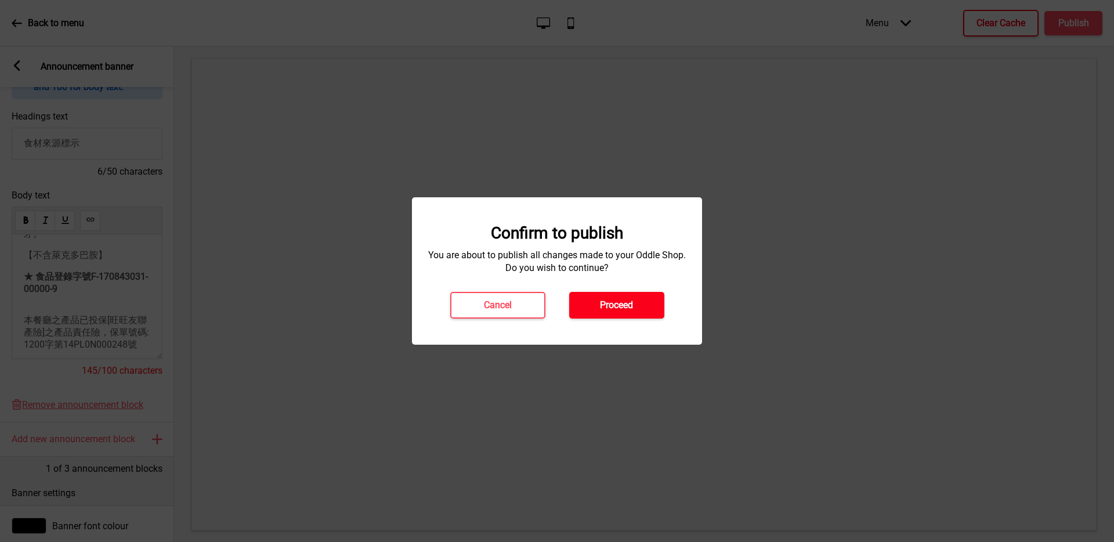
click at [633, 306] on h4 "Proceed" at bounding box center [616, 305] width 33 height 13
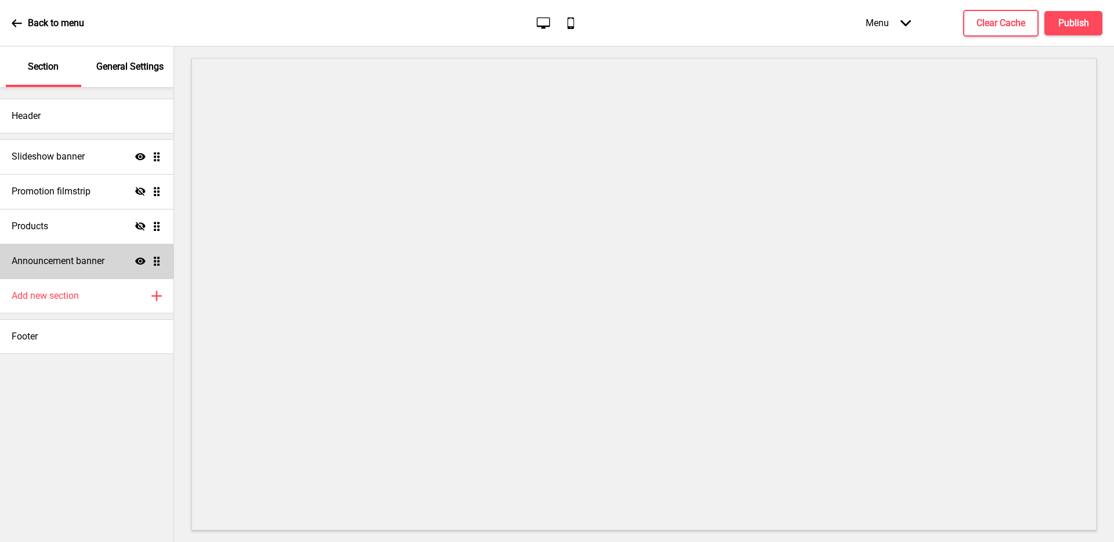
click at [139, 259] on icon "Show" at bounding box center [140, 261] width 10 height 10
click at [139, 259] on icon "Hide" at bounding box center [140, 261] width 10 height 10
click at [87, 259] on h4 "Announcement banner" at bounding box center [58, 261] width 93 height 13
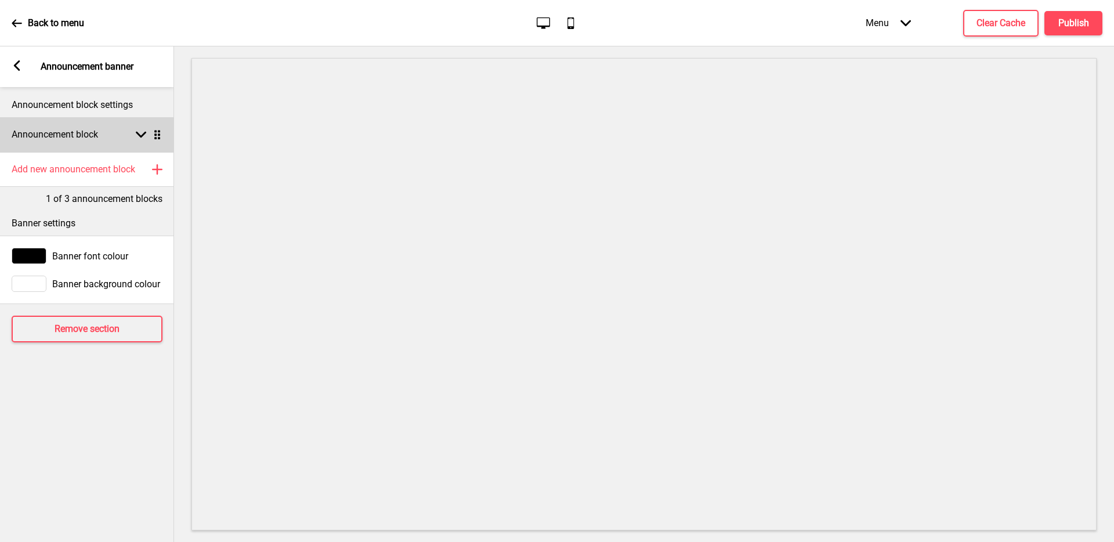
click at [102, 138] on div "Announcement block Arrow down Drag" at bounding box center [87, 134] width 174 height 35
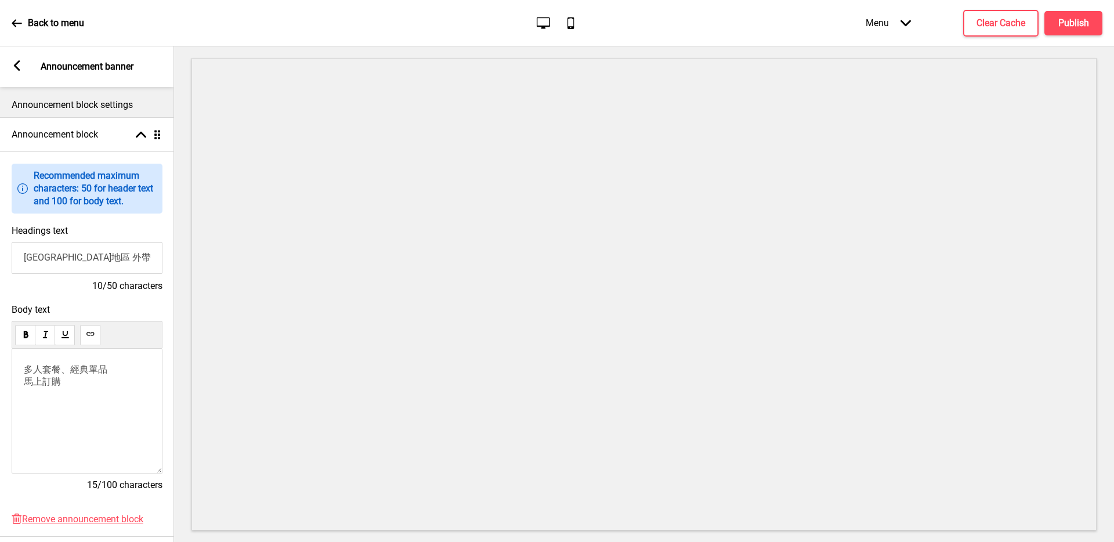
click at [49, 398] on div "多人套餐、經典單品 馬上訂購" at bounding box center [87, 411] width 151 height 125
click at [56, 384] on span "馬上訂購" at bounding box center [42, 381] width 37 height 11
click at [1079, 26] on h4 "Publish" at bounding box center [1073, 23] width 31 height 13
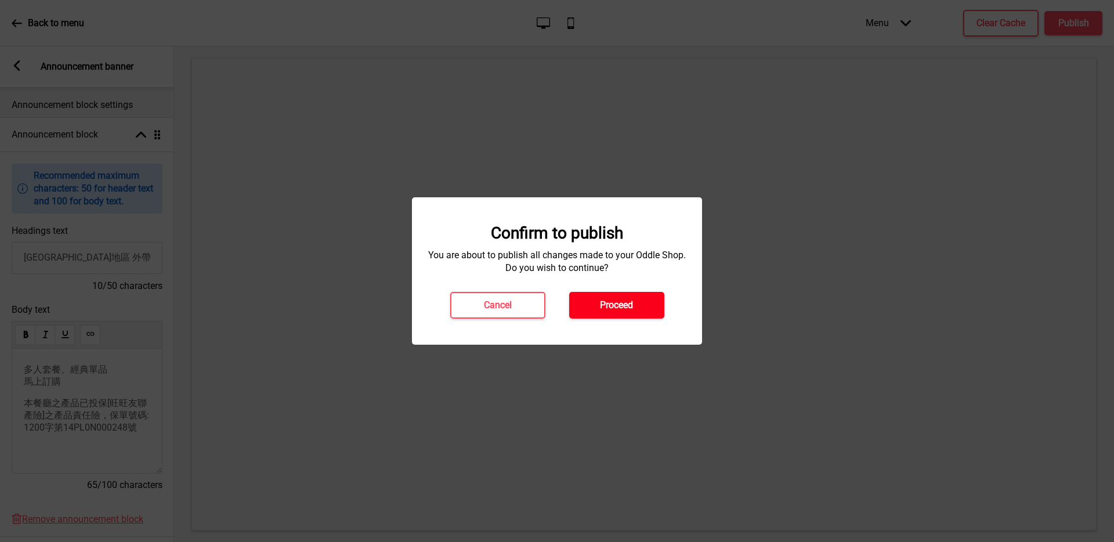
click at [637, 307] on button "Proceed" at bounding box center [616, 305] width 95 height 27
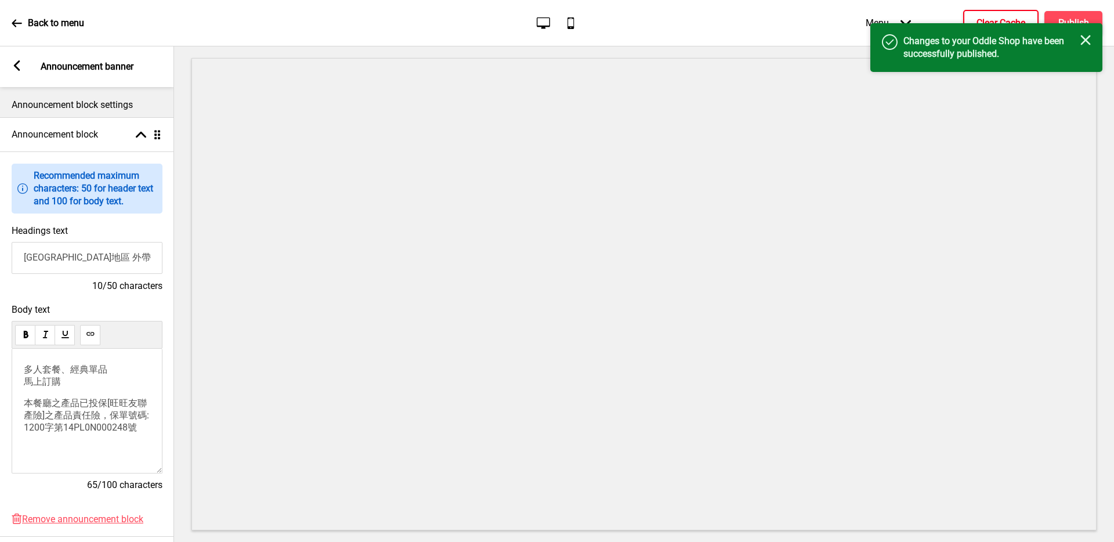
click at [995, 19] on h4 "Clear Cache" at bounding box center [1001, 23] width 49 height 13
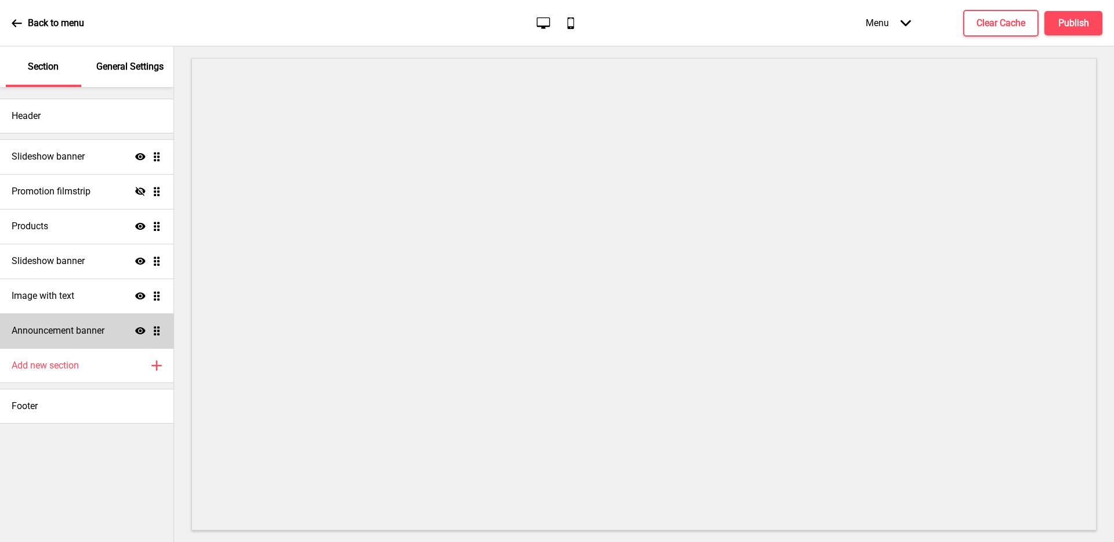
click at [80, 332] on h4 "Announcement banner" at bounding box center [58, 330] width 93 height 13
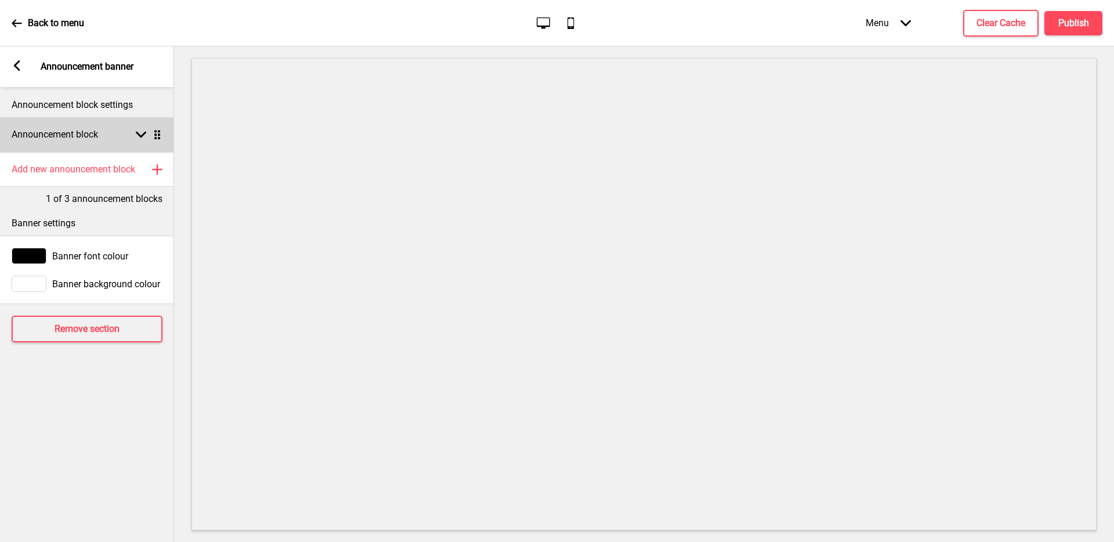
click at [88, 138] on h4 "Announcement block" at bounding box center [55, 134] width 86 height 13
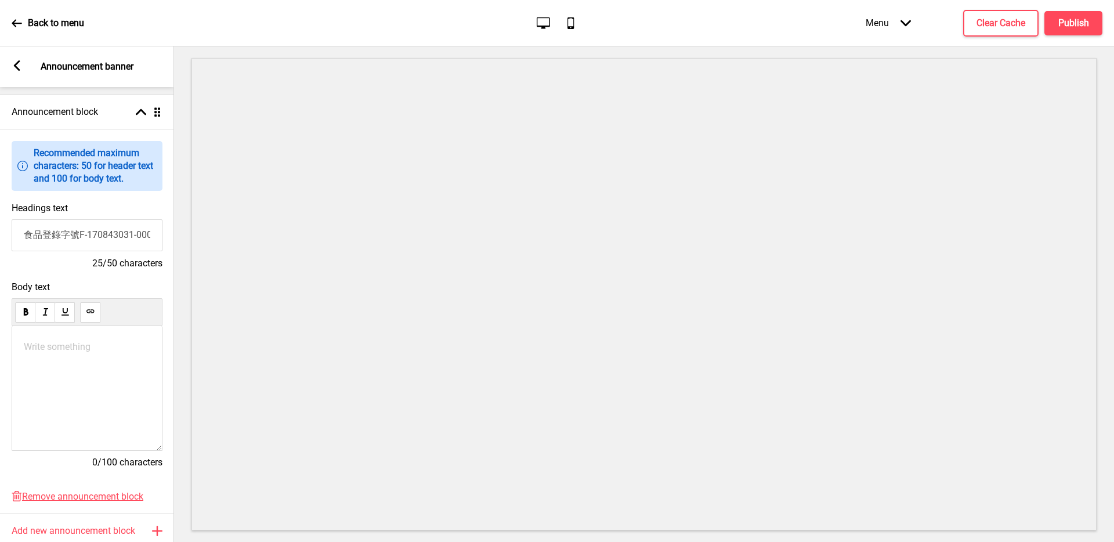
scroll to position [24, 0]
click at [91, 348] on p "Write something ﻿" at bounding box center [87, 345] width 126 height 11
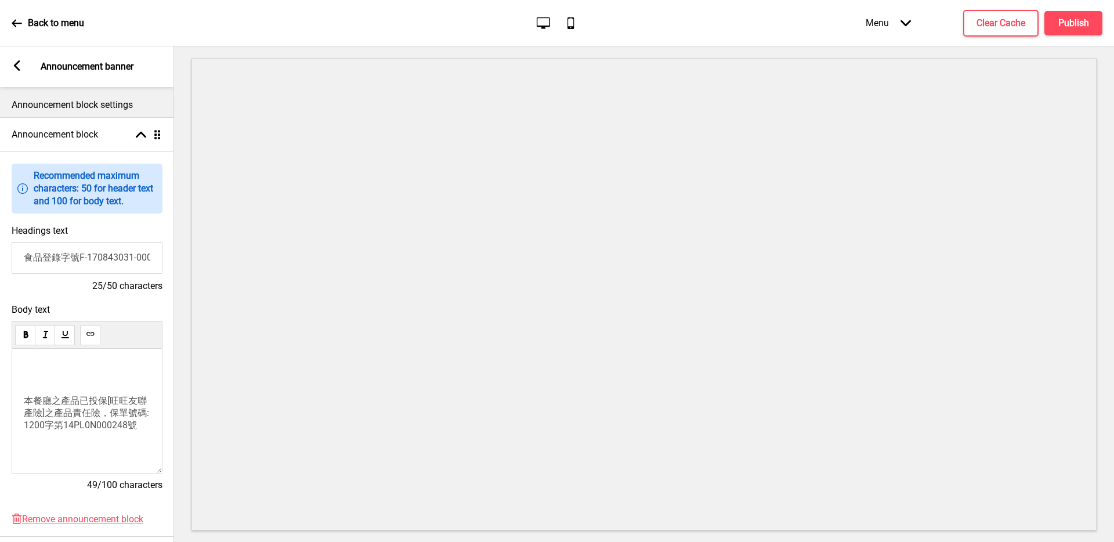
click at [28, 395] on span "本餐廳之產品已投保[旺旺友聯產險]之產品責任險，保單號碼: 1200字第14PL0N000248號" at bounding box center [88, 412] width 128 height 35
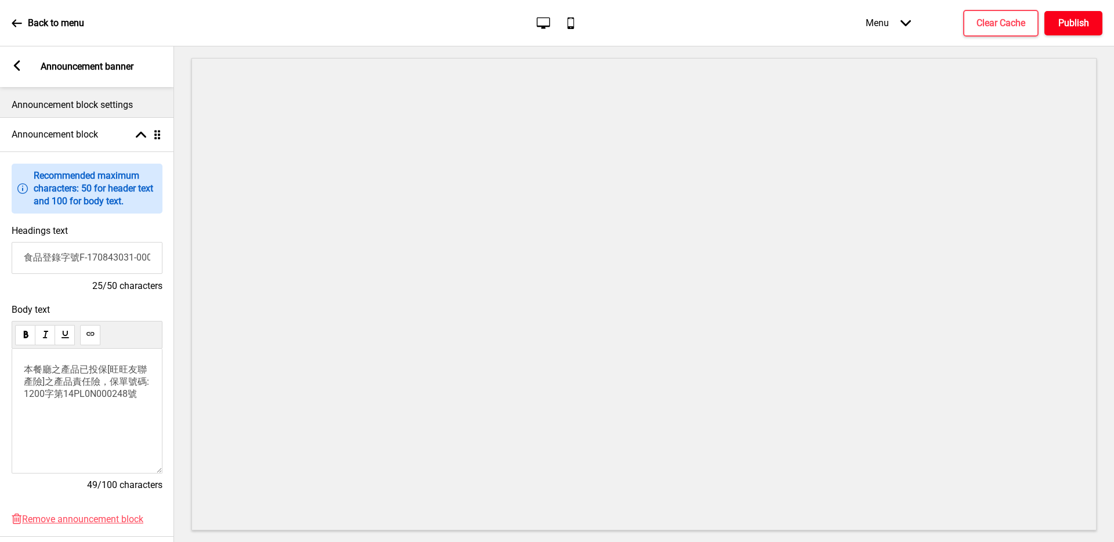
click at [1077, 24] on h4 "Publish" at bounding box center [1073, 23] width 31 height 13
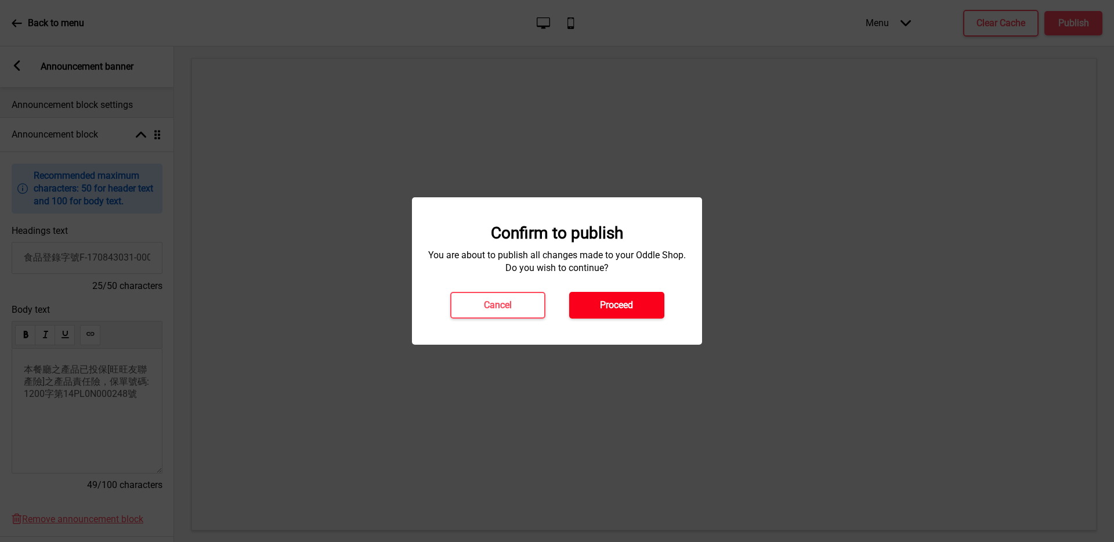
click at [633, 300] on h4 "Proceed" at bounding box center [616, 305] width 33 height 13
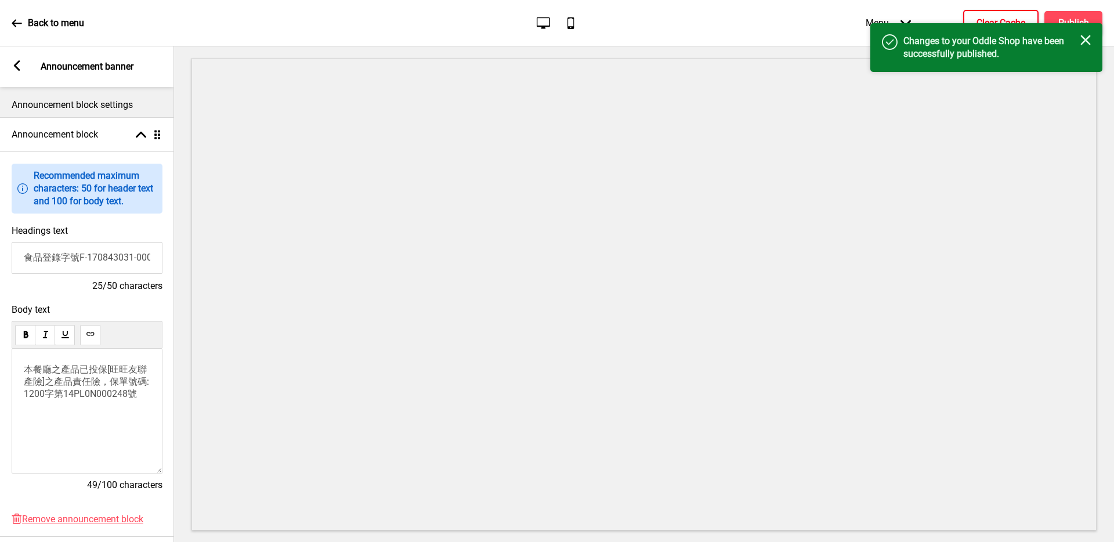
click at [992, 18] on h4 "Clear Cache" at bounding box center [1001, 23] width 49 height 13
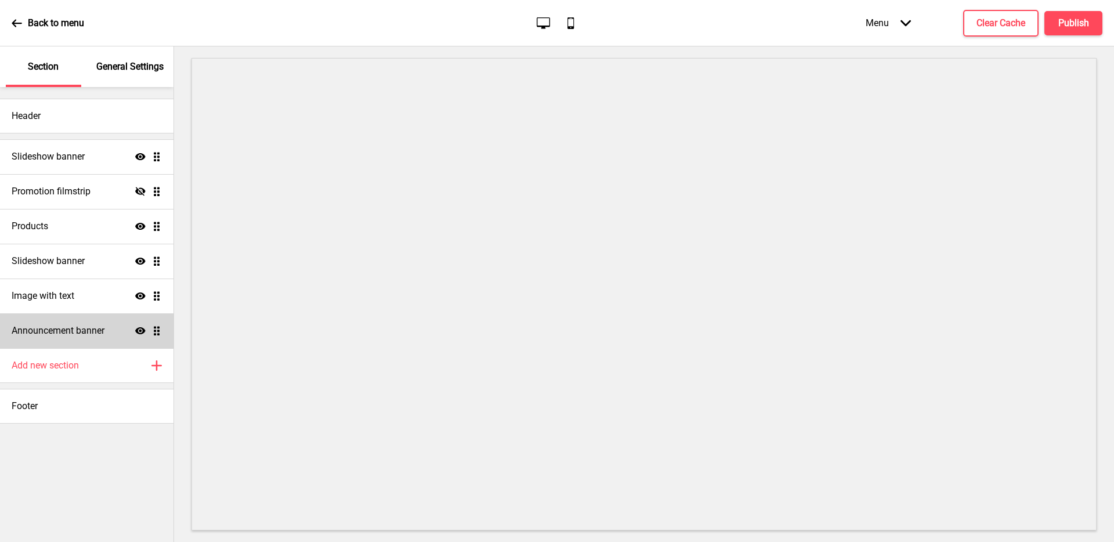
click at [107, 327] on div "Announcement banner Show Drag" at bounding box center [86, 330] width 173 height 35
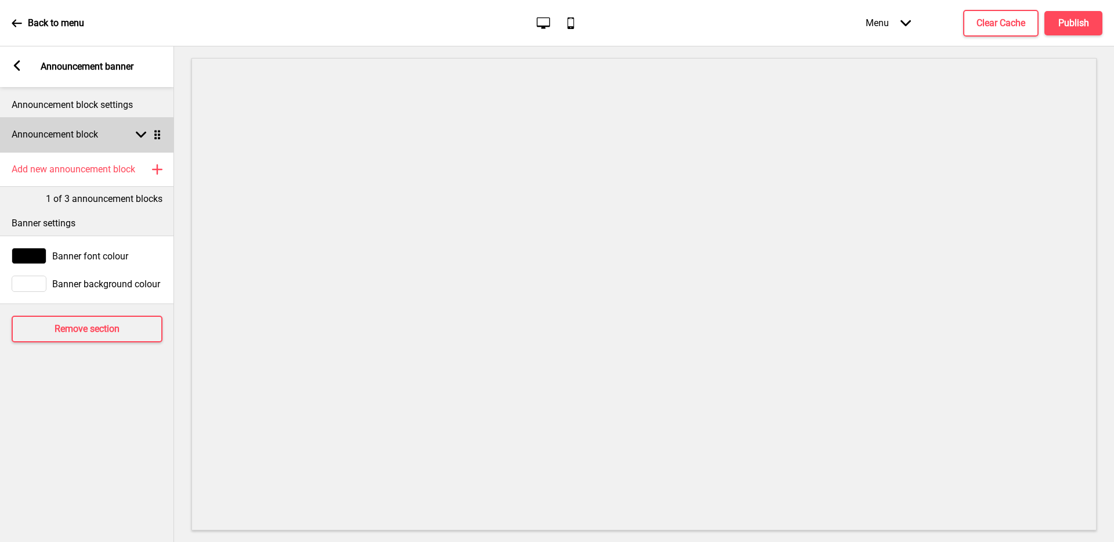
click at [120, 134] on div "Announcement block Arrow down Drag" at bounding box center [87, 134] width 174 height 35
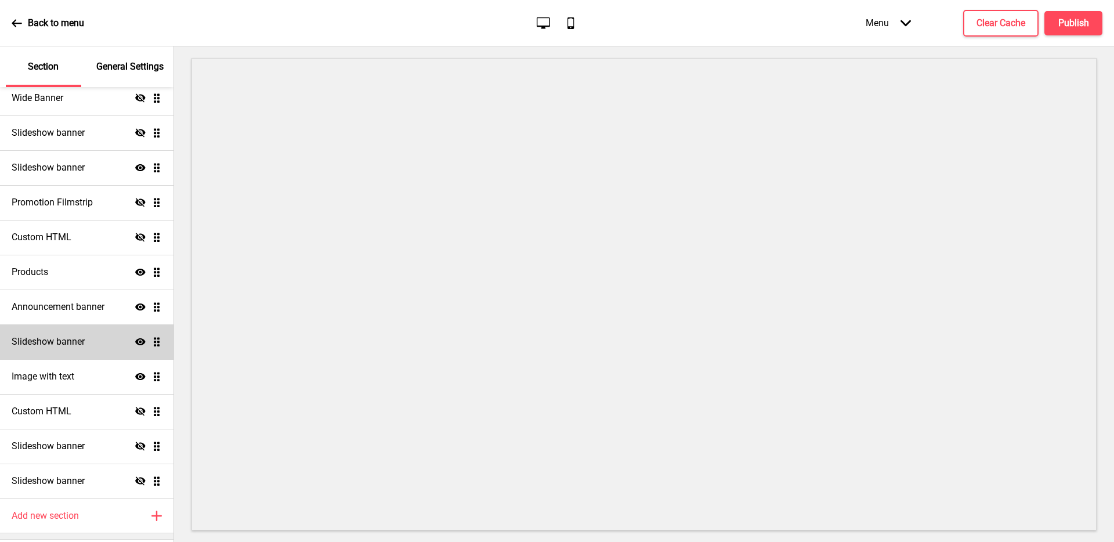
scroll to position [131, 0]
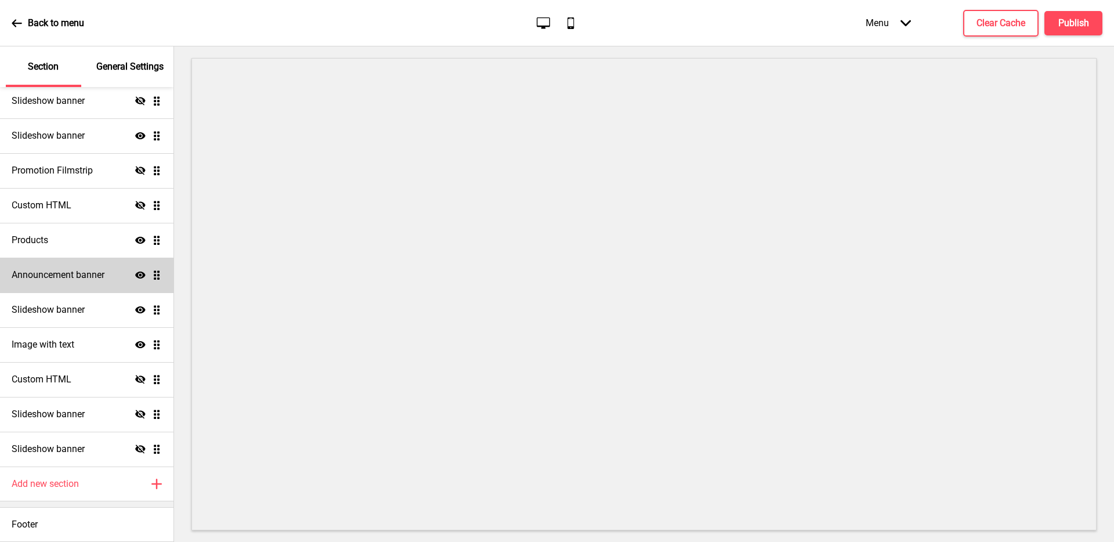
click at [63, 280] on h4 "Announcement banner" at bounding box center [58, 275] width 93 height 13
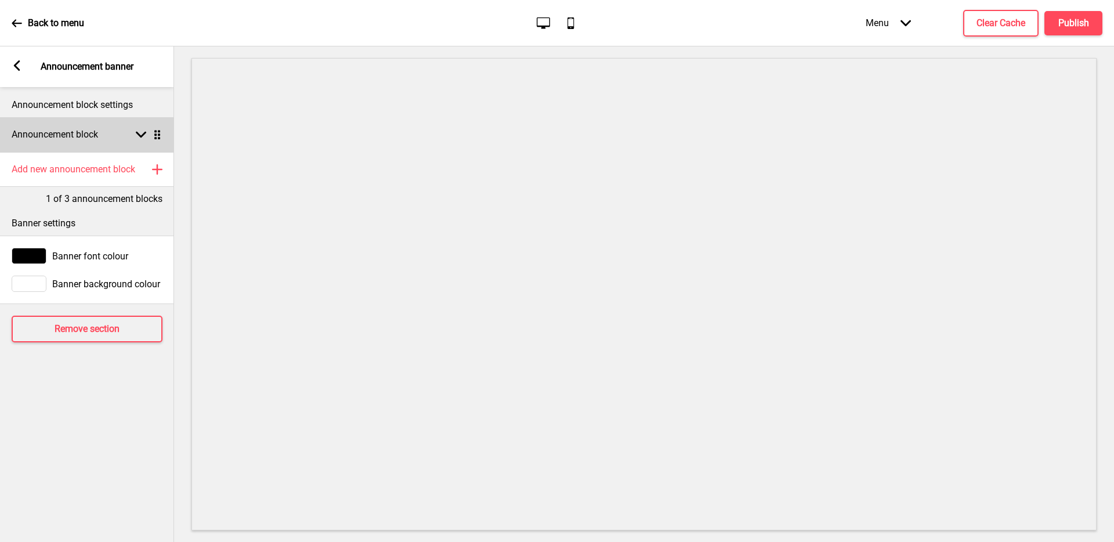
click at [138, 140] on div "Announcement block Arrow down Drag" at bounding box center [87, 134] width 174 height 35
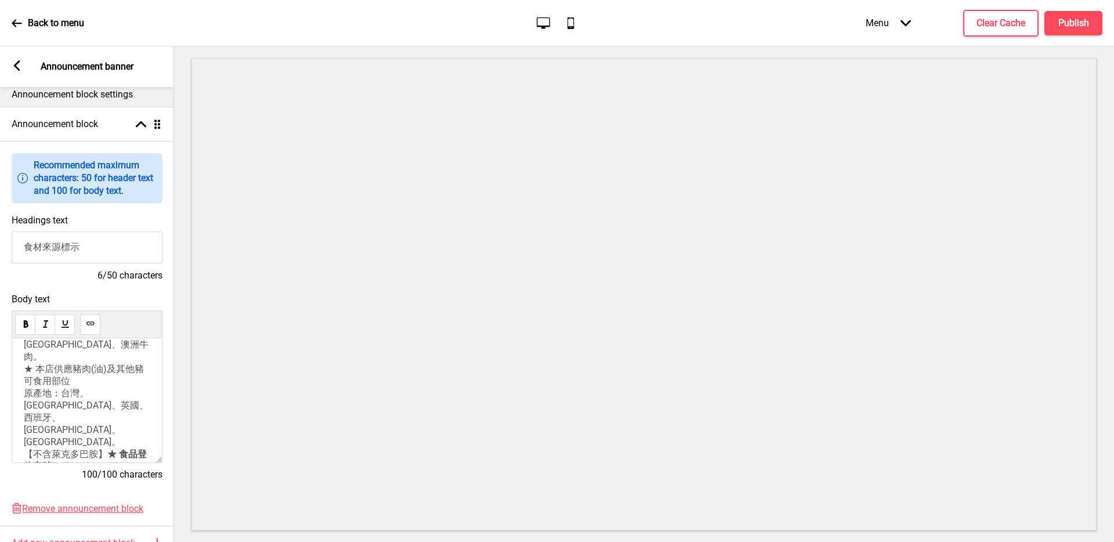
scroll to position [21, 0]
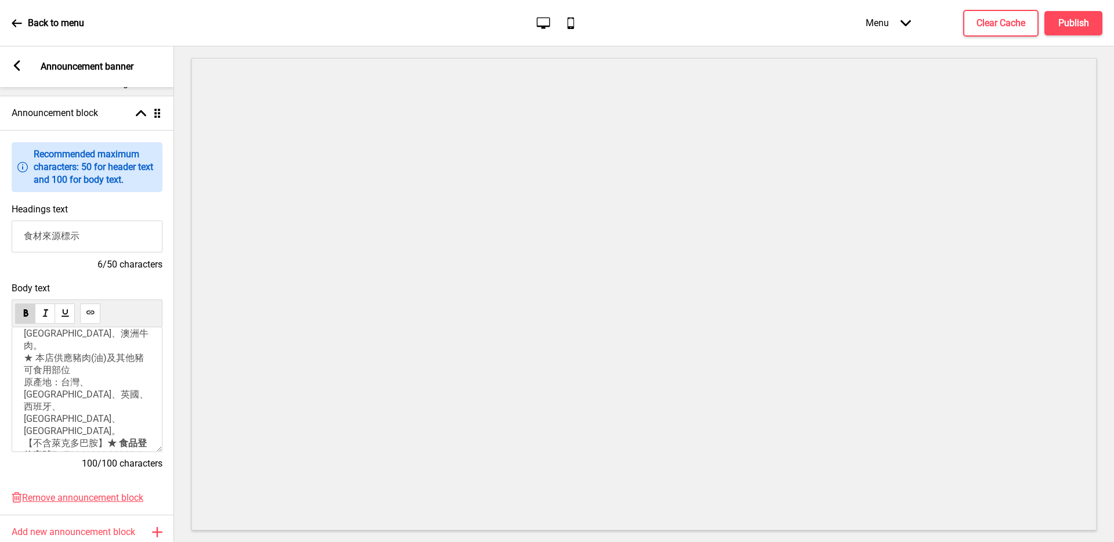
click at [129, 425] on p "★ 本店選用紐西蘭、澳洲牛肉。 ★ 本店供應豬肉(油)及其他豬可食用部位 原產地：台灣、丹麥、英國、西班牙、荷蘭、義大利。 【不含萊克多巴胺】 ★ 食品登錄字…" at bounding box center [87, 389] width 126 height 146
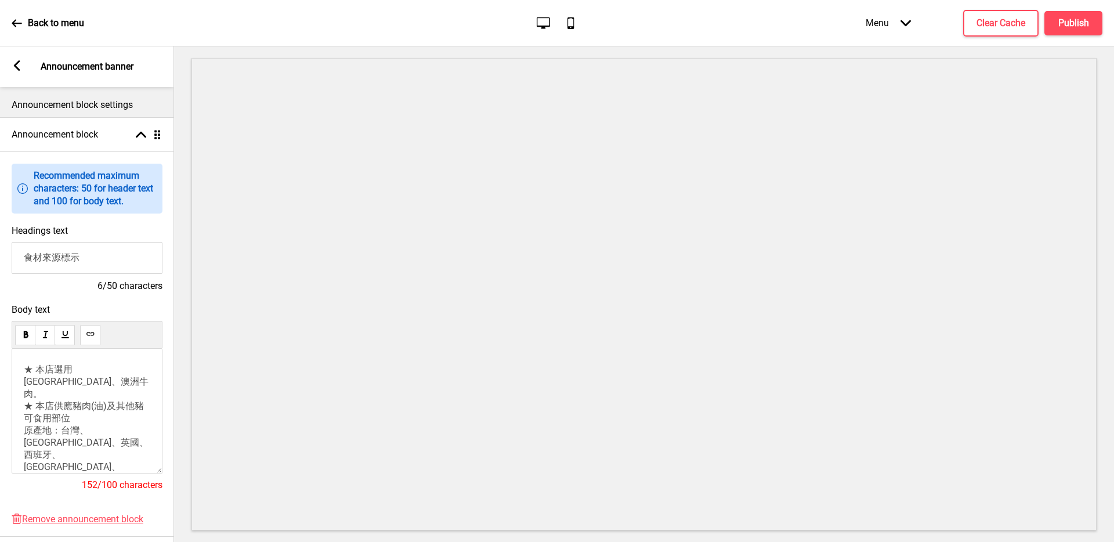
scroll to position [149, 0]
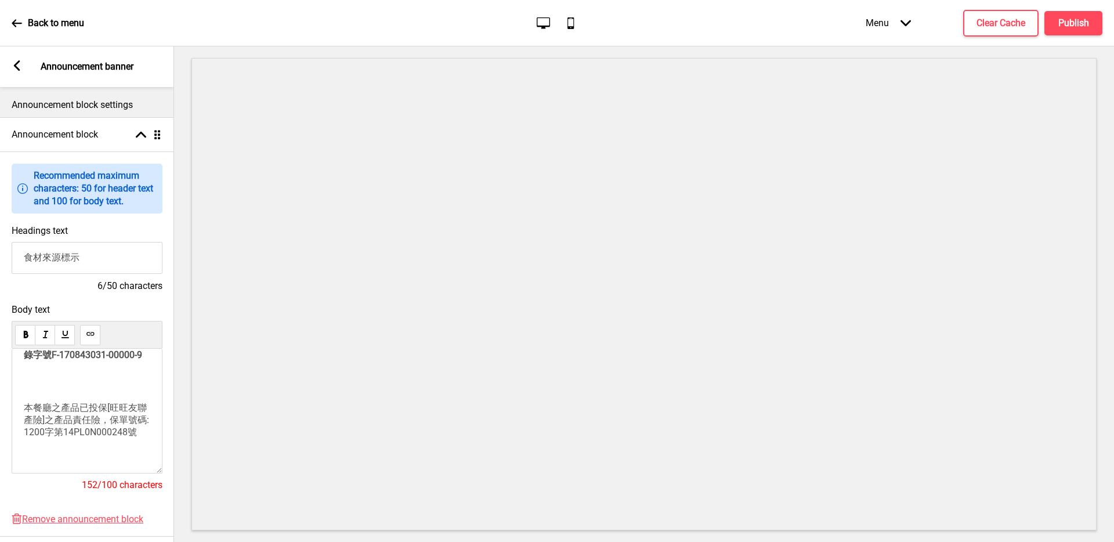
click at [36, 448] on p at bounding box center [87, 464] width 126 height 33
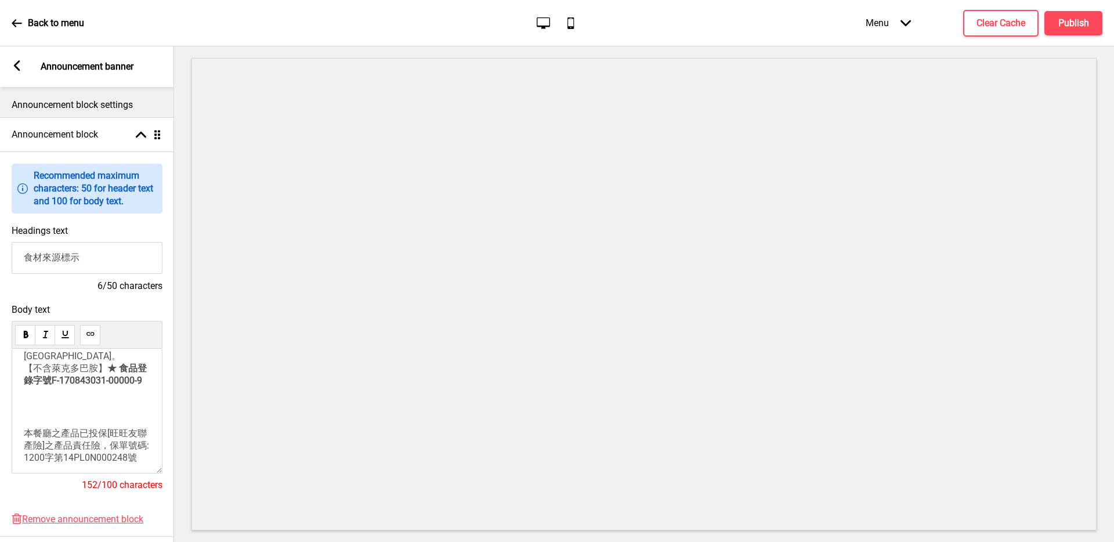
scroll to position [138, 0]
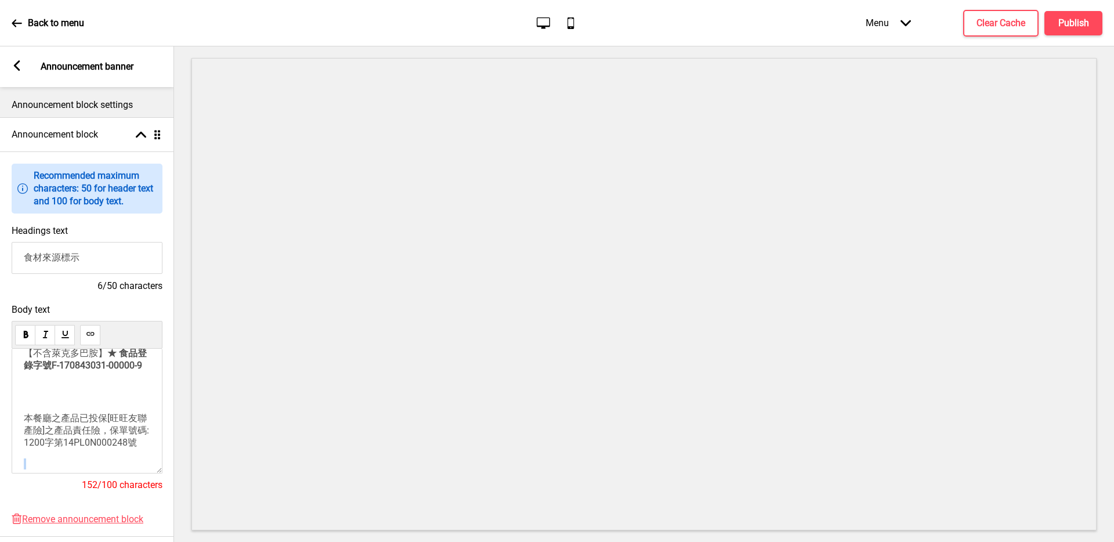
drag, startPoint x: 32, startPoint y: 425, endPoint x: 39, endPoint y: 479, distance: 54.9
click at [39, 479] on div "Body text ★ 本店選用紐西蘭、澳洲牛肉。 ★ 本店供應豬肉(油)及其他豬可食用部位 原產地：台灣、丹麥、英國、西班牙、荷蘭、義大利。 【不含萊克多巴…" at bounding box center [87, 403] width 151 height 198
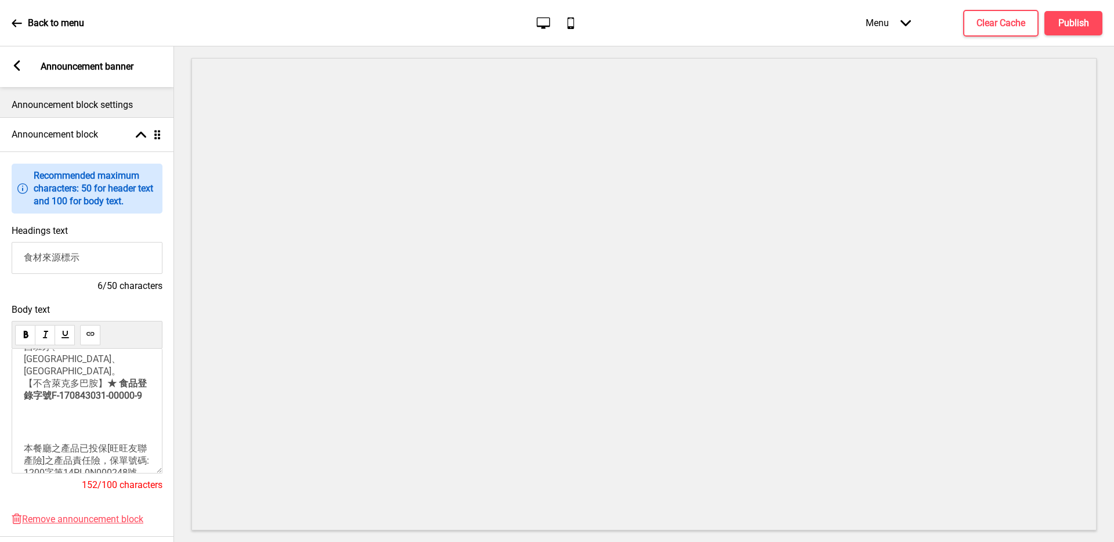
click at [16, 67] on icon at bounding box center [17, 65] width 6 height 10
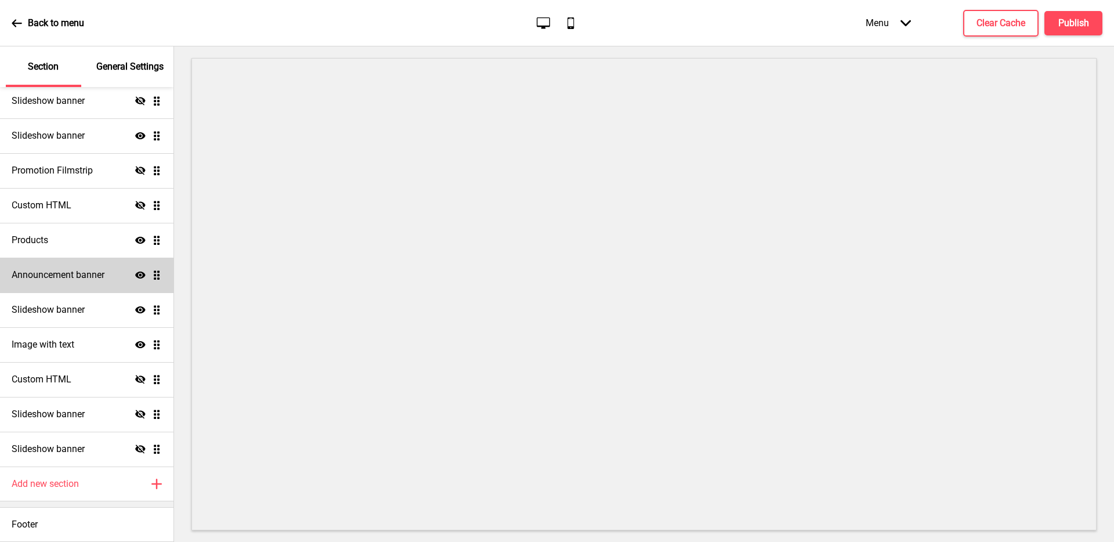
click at [132, 282] on div "Announcement banner Show Drag" at bounding box center [86, 275] width 173 height 35
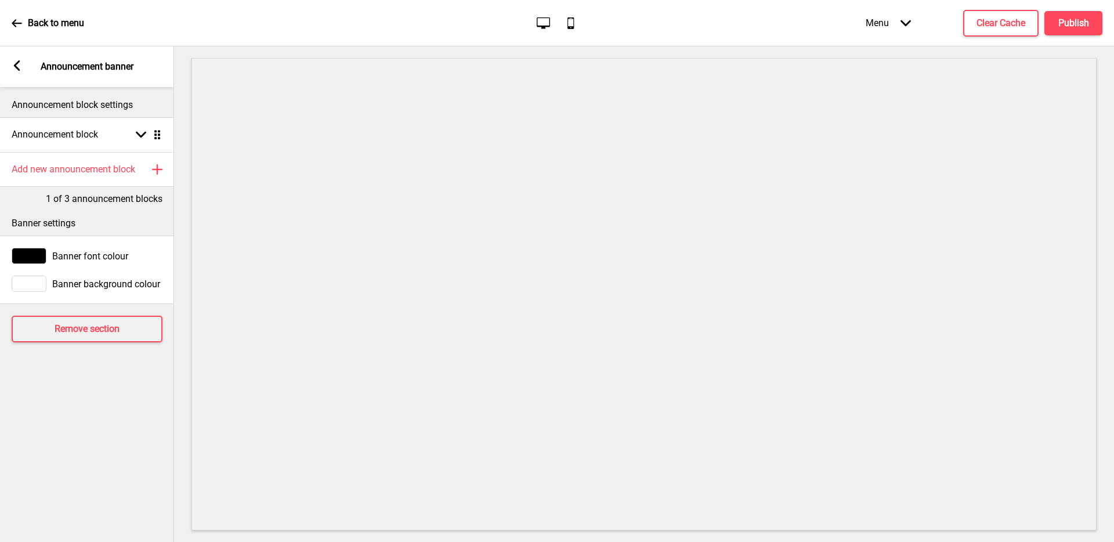
click at [20, 67] on rect at bounding box center [17, 65] width 10 height 10
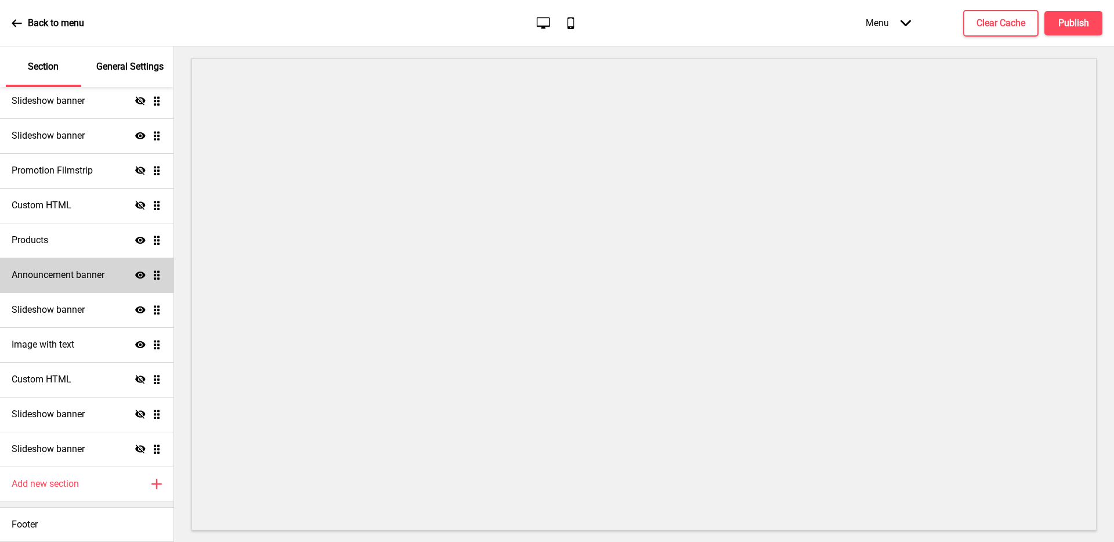
click at [135, 276] on icon at bounding box center [140, 275] width 10 height 7
click at [135, 276] on icon at bounding box center [140, 274] width 10 height 9
click at [136, 274] on icon at bounding box center [140, 275] width 10 height 7
click at [136, 274] on icon at bounding box center [140, 274] width 10 height 9
click at [74, 274] on h4 "Announcement banner" at bounding box center [58, 275] width 93 height 13
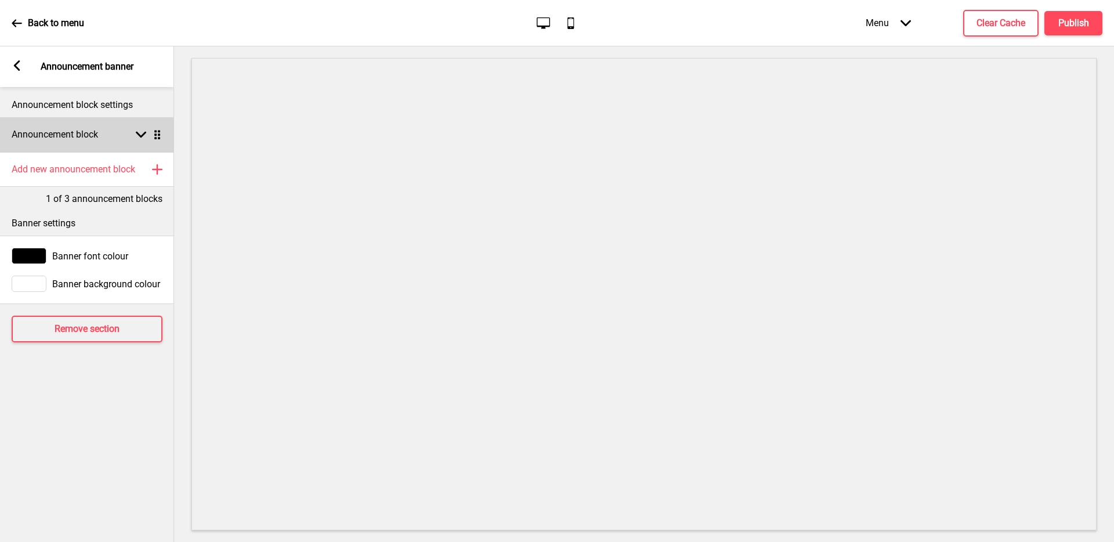
click at [136, 131] on rect at bounding box center [141, 134] width 10 height 10
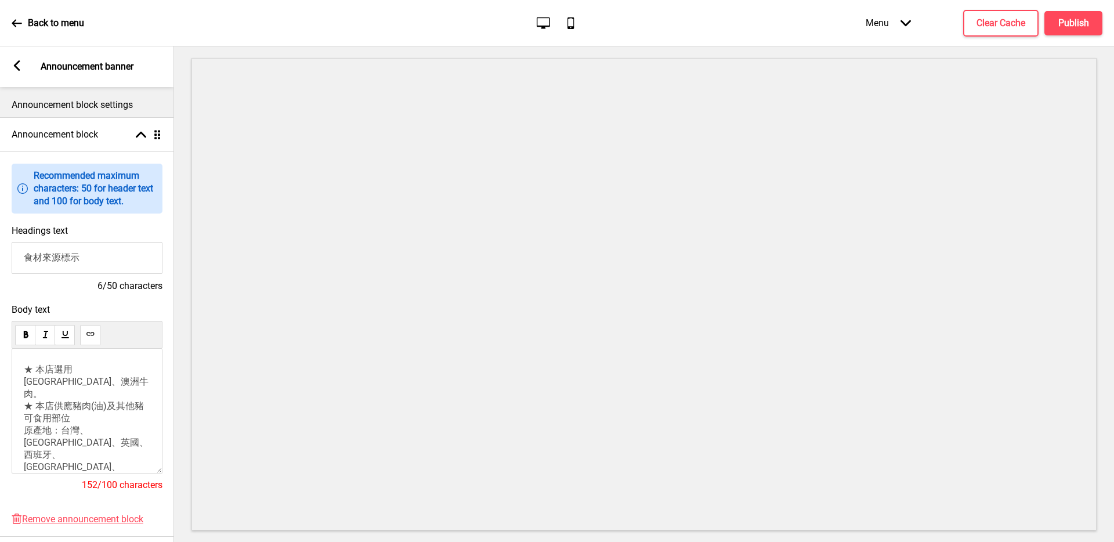
click at [81, 403] on p "★ 本店選用紐西蘭、澳洲牛肉。 ★ 本店供應豬肉(油)及其他豬可食用部位 原產地：台灣、丹麥、英國、西班牙、荷蘭、義大利。 【不含萊克多巴胺】 ★ 食品登錄字…" at bounding box center [87, 437] width 126 height 146
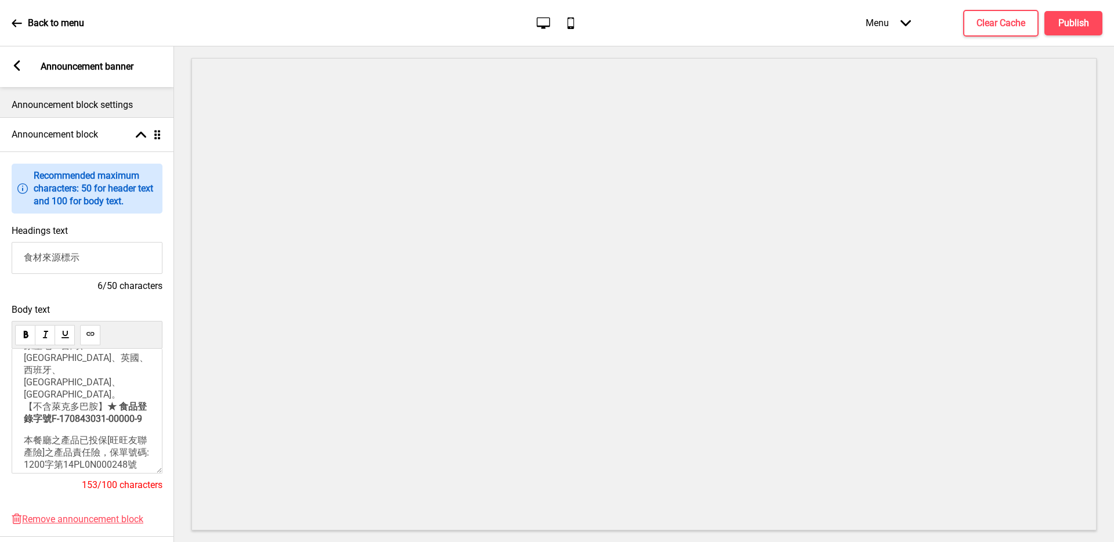
scroll to position [100, 0]
click at [45, 397] on div "★ 本店選用紐西蘭、澳洲牛肉。 ★ 本店供應豬肉(油)及其他豬可食用部位 原產地：台灣、丹麥、英國、西班牙、荷蘭、義大利。 【不含萊克多巴胺】 ★ 食品登錄字…" at bounding box center [87, 365] width 126 height 192
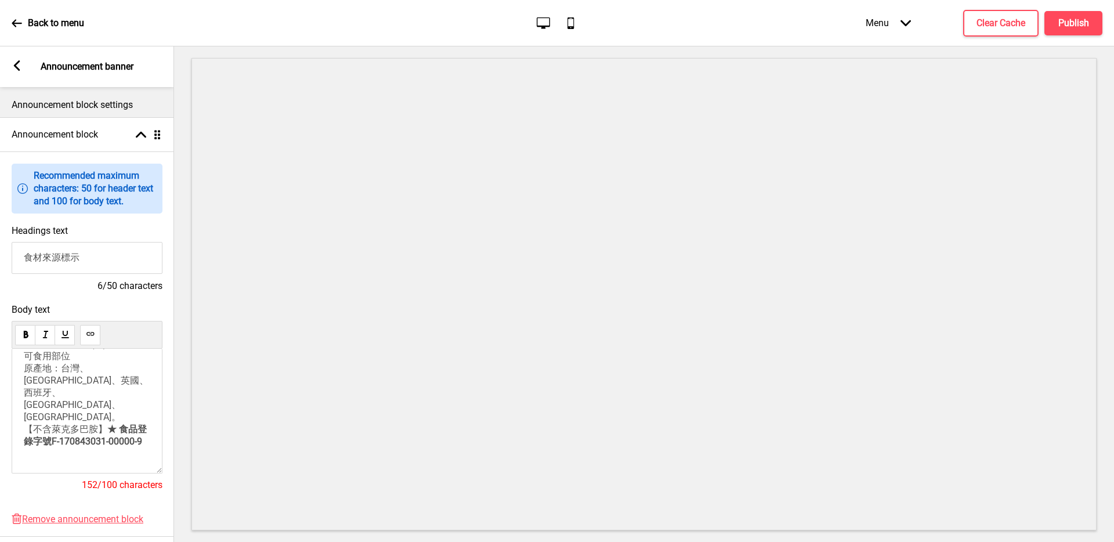
scroll to position [75, 0]
click at [24, 476] on span "本餐廳之產品已投保[旺旺友聯產險]之產品責任險，保單號碼: 1200字第14PL0N000248號" at bounding box center [88, 493] width 128 height 35
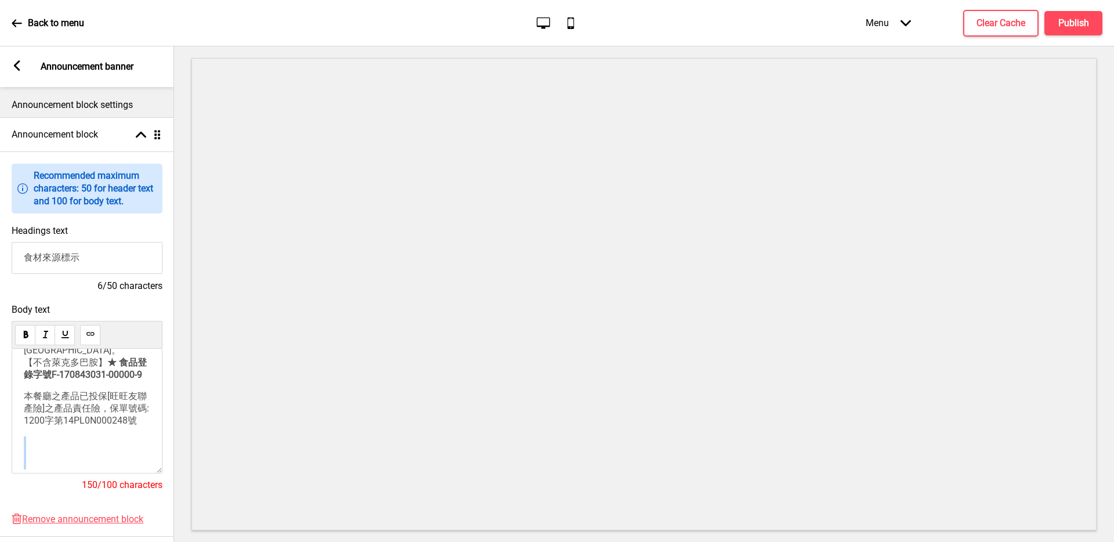
drag, startPoint x: 30, startPoint y: 448, endPoint x: 91, endPoint y: 493, distance: 75.9
click at [91, 493] on div "Body text ★ 本店選用紐西蘭、澳洲牛肉。 ★ 本店供應豬肉(油)及其他豬可食用部位 原產地：台灣、丹麥、英國、西班牙、荷蘭、義大利。 【不含萊克多巴…" at bounding box center [87, 403] width 151 height 198
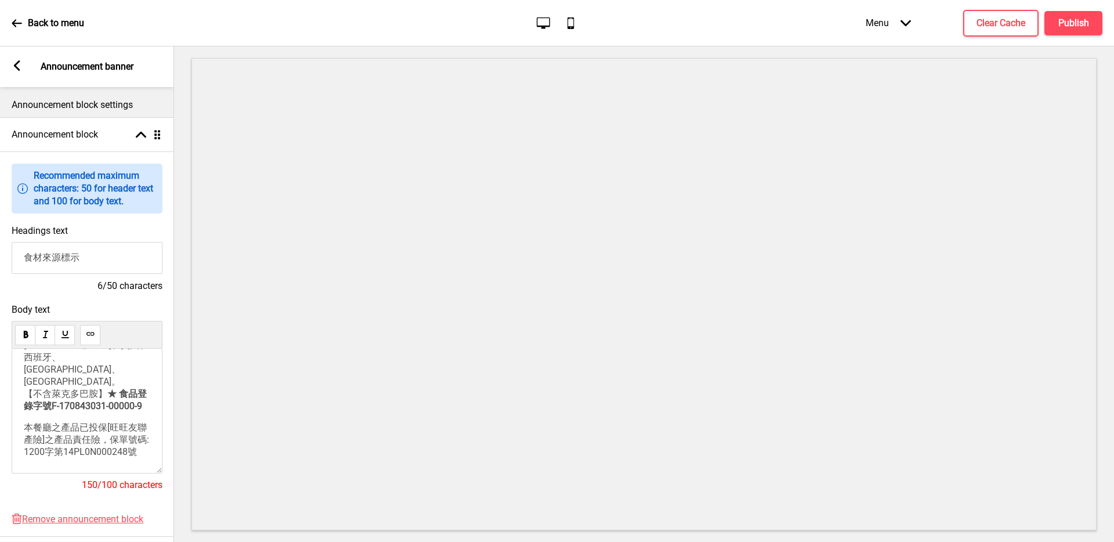
scroll to position [78, 0]
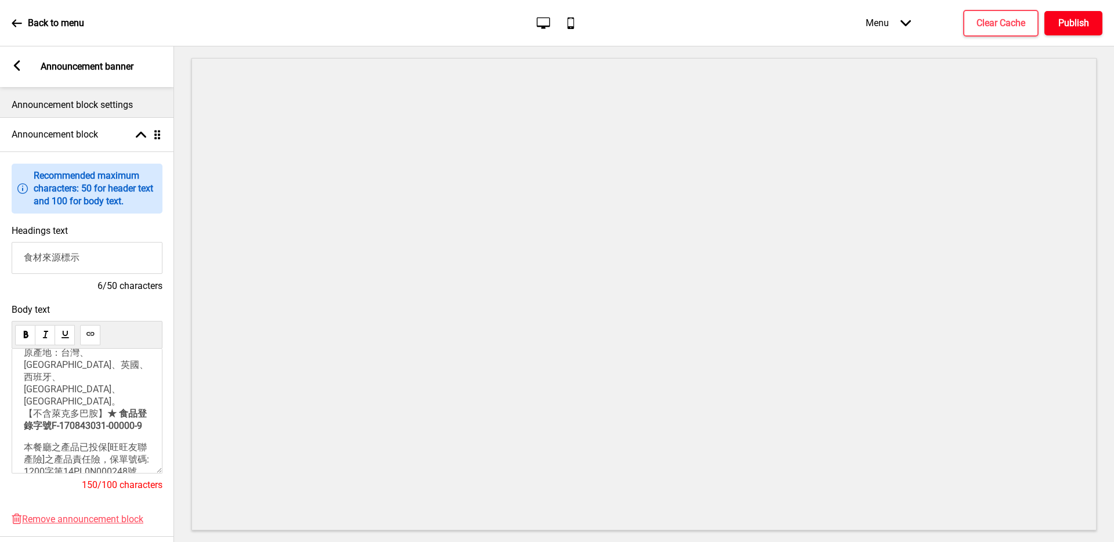
click at [1081, 24] on h4 "Publish" at bounding box center [1073, 23] width 31 height 13
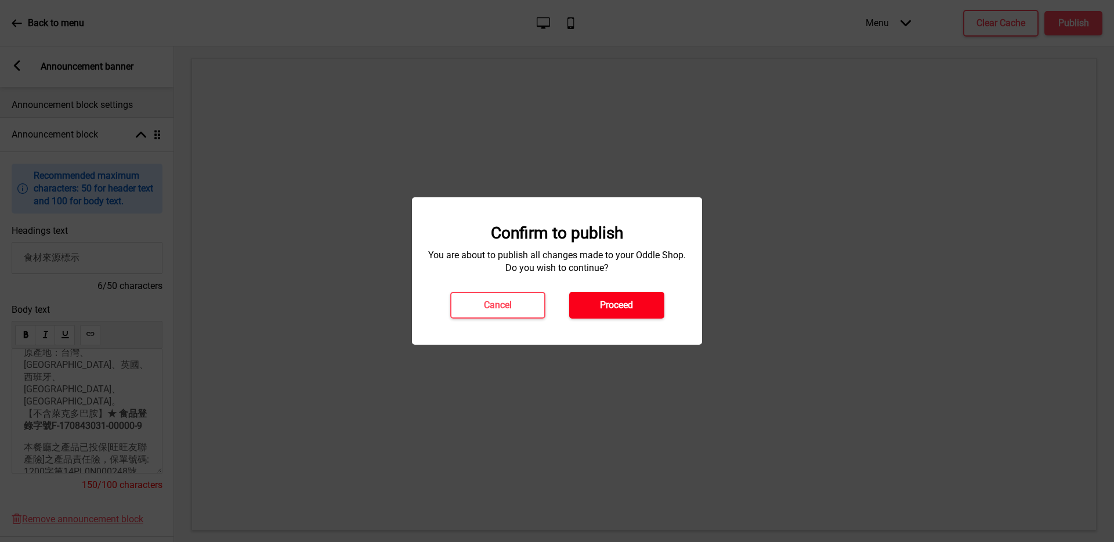
click at [636, 305] on button "Proceed" at bounding box center [616, 305] width 95 height 27
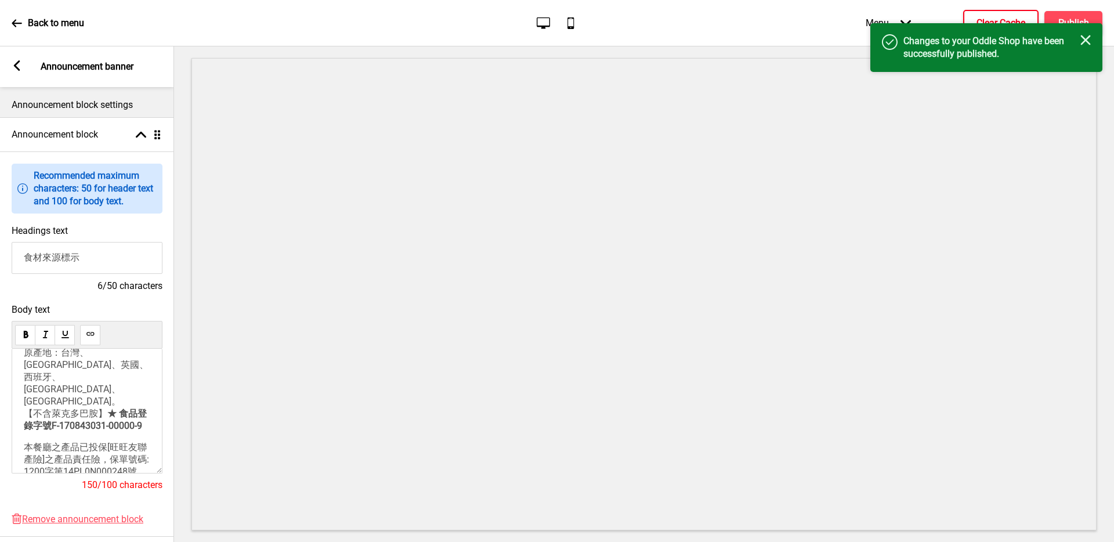
click at [1003, 18] on h4 "Clear Cache" at bounding box center [1001, 23] width 49 height 13
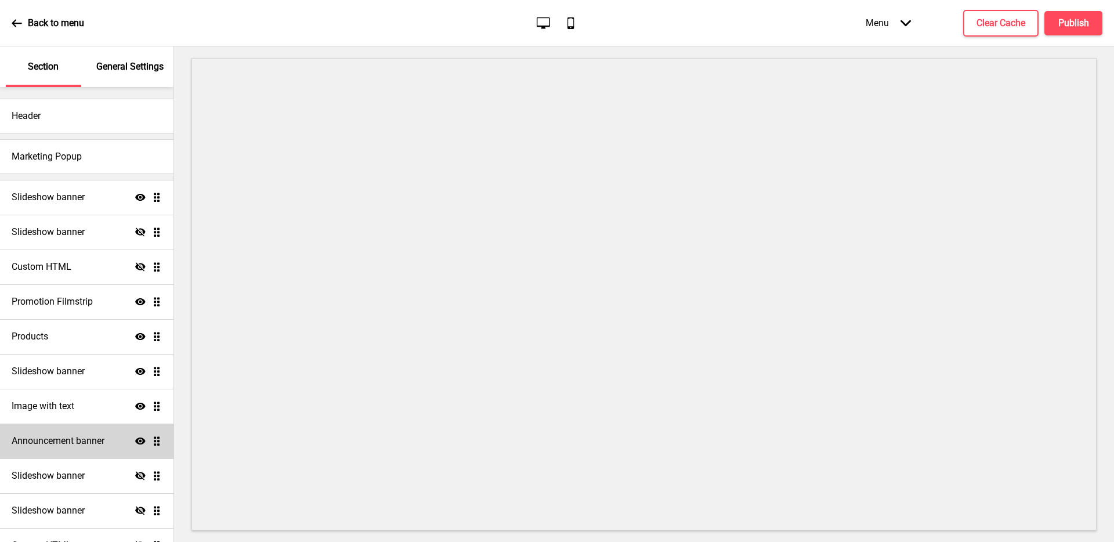
click at [79, 445] on h4 "Announcement banner" at bounding box center [58, 441] width 93 height 13
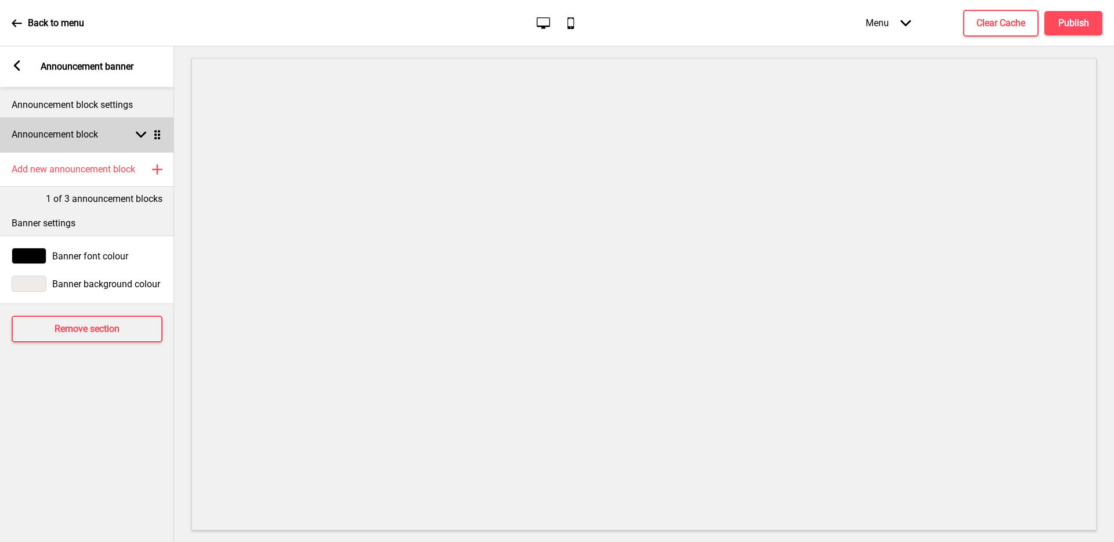
click at [101, 142] on div "Announcement block Arrow down Drag" at bounding box center [87, 134] width 174 height 35
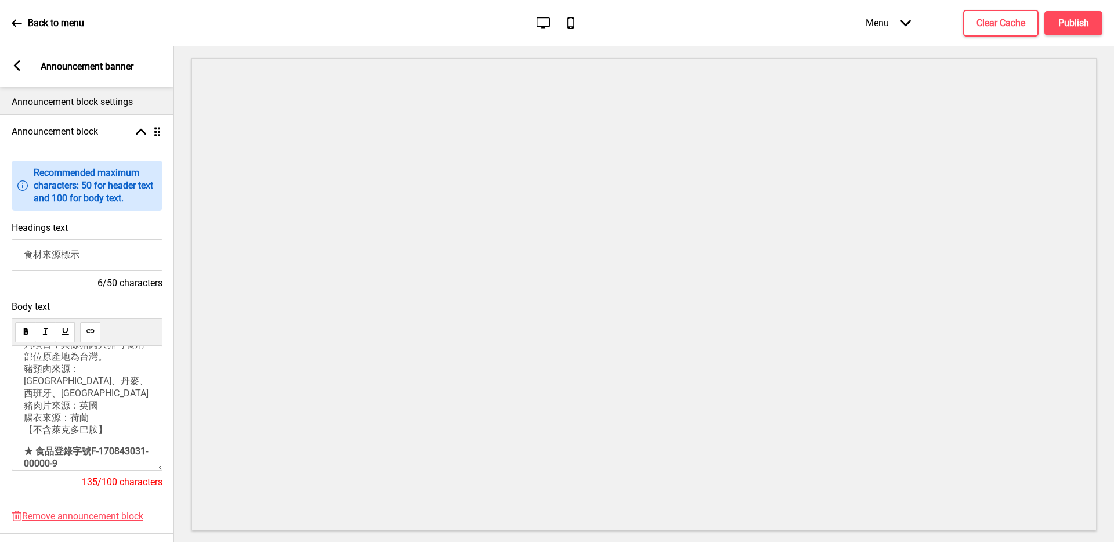
scroll to position [5, 0]
click at [129, 447] on p "★ 食品登錄字號F-170843031-00000-9" at bounding box center [87, 455] width 126 height 23
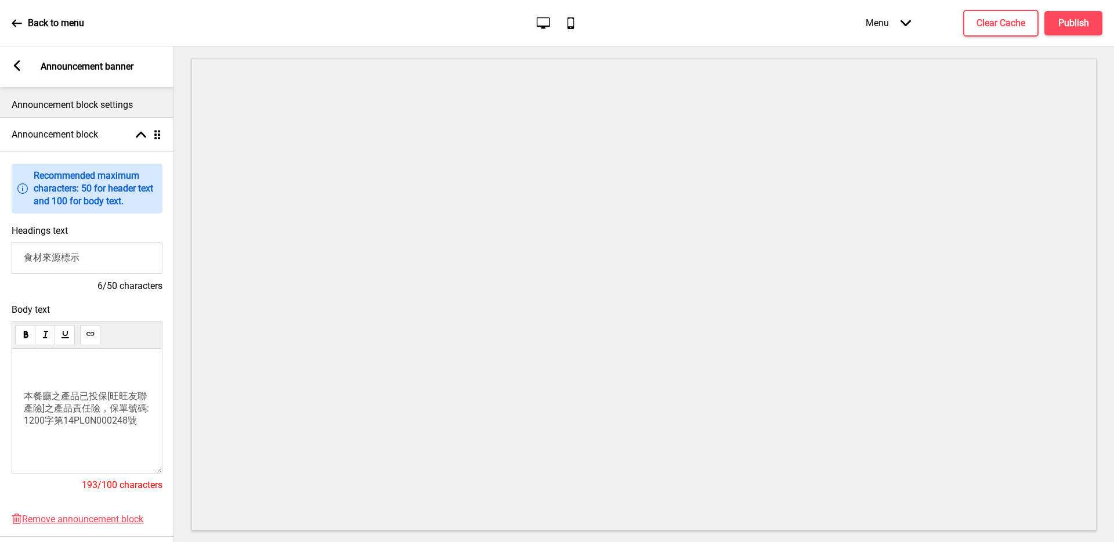
scroll to position [167, 0]
drag, startPoint x: 47, startPoint y: 457, endPoint x: 36, endPoint y: 423, distance: 35.4
click at [36, 438] on p at bounding box center [87, 460] width 126 height 44
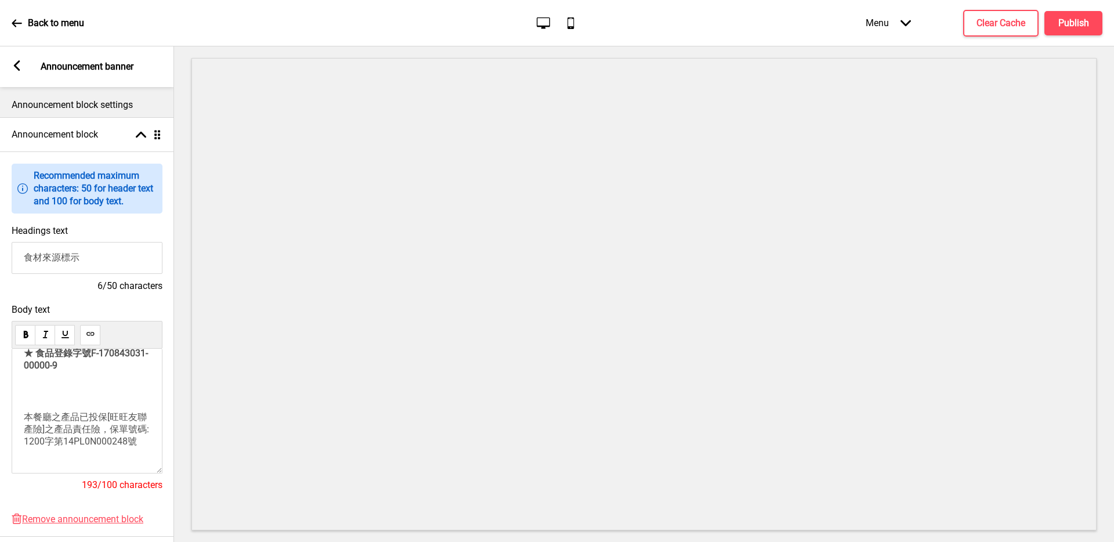
scroll to position [128, 0]
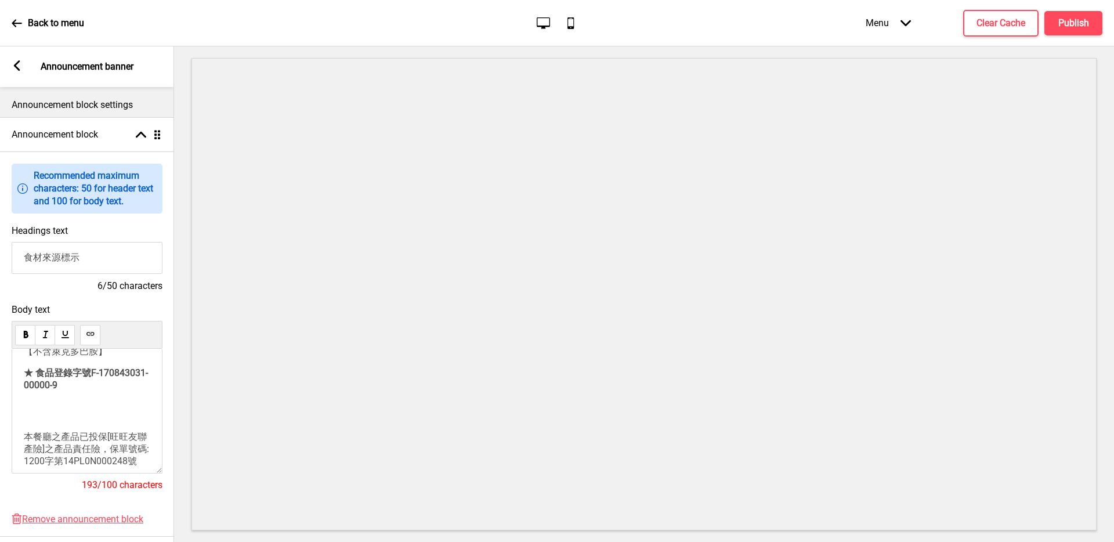
click at [37, 400] on p at bounding box center [87, 411] width 126 height 22
click at [28, 431] on span "本餐廳之產品已投保[旺旺友聯產險]之產品責任險，保單號碼: 1200字第14PL0N000248號" at bounding box center [88, 448] width 128 height 35
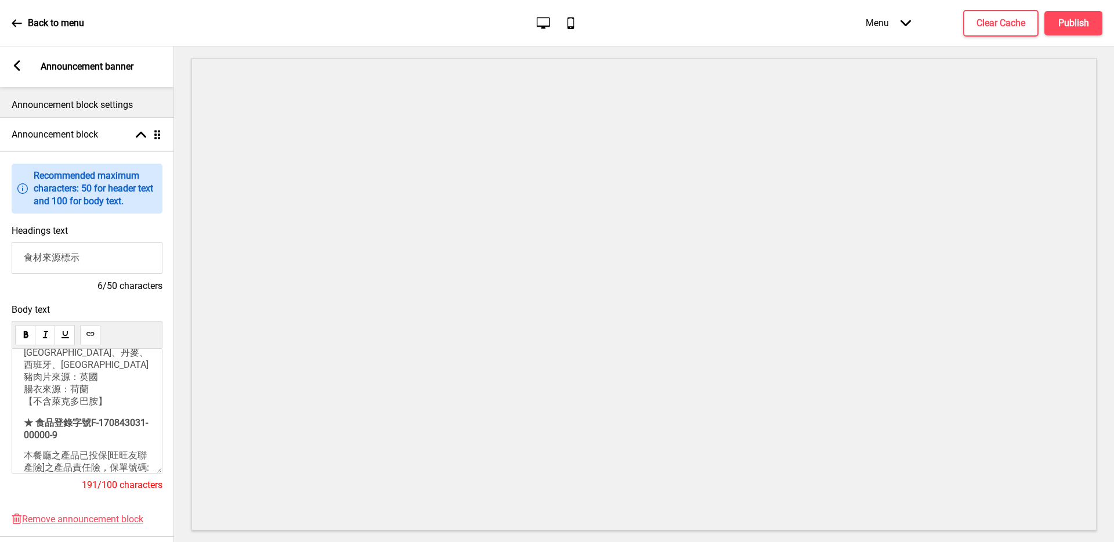
scroll to position [97, 0]
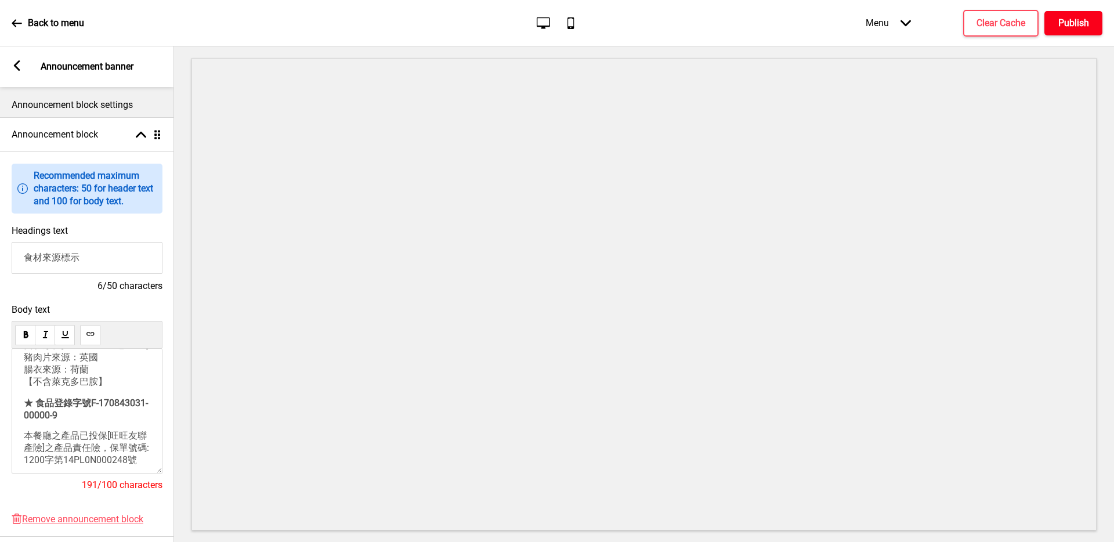
click at [1078, 27] on h4 "Publish" at bounding box center [1073, 23] width 31 height 13
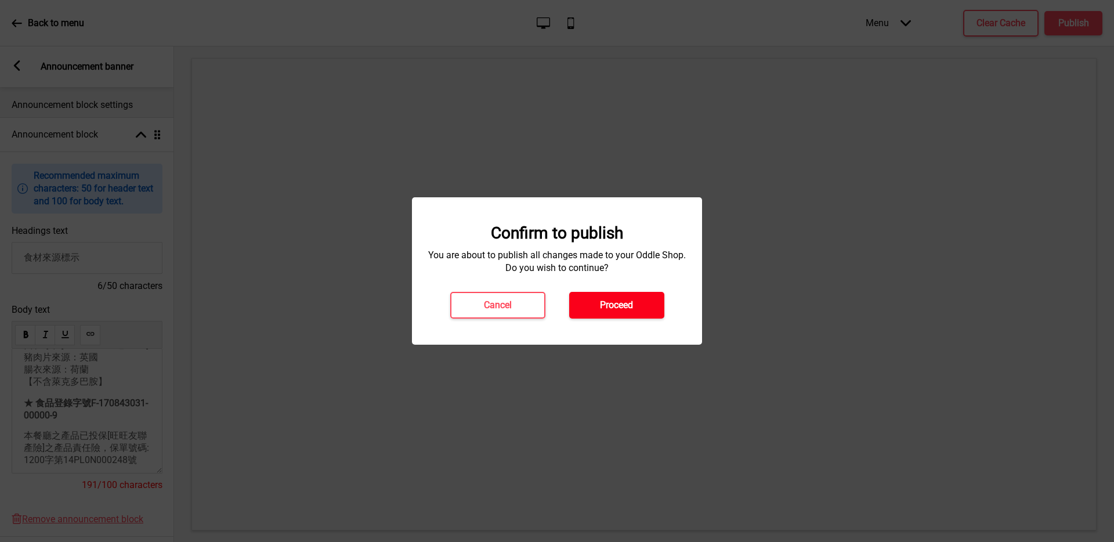
click at [638, 305] on button "Proceed" at bounding box center [616, 305] width 95 height 27
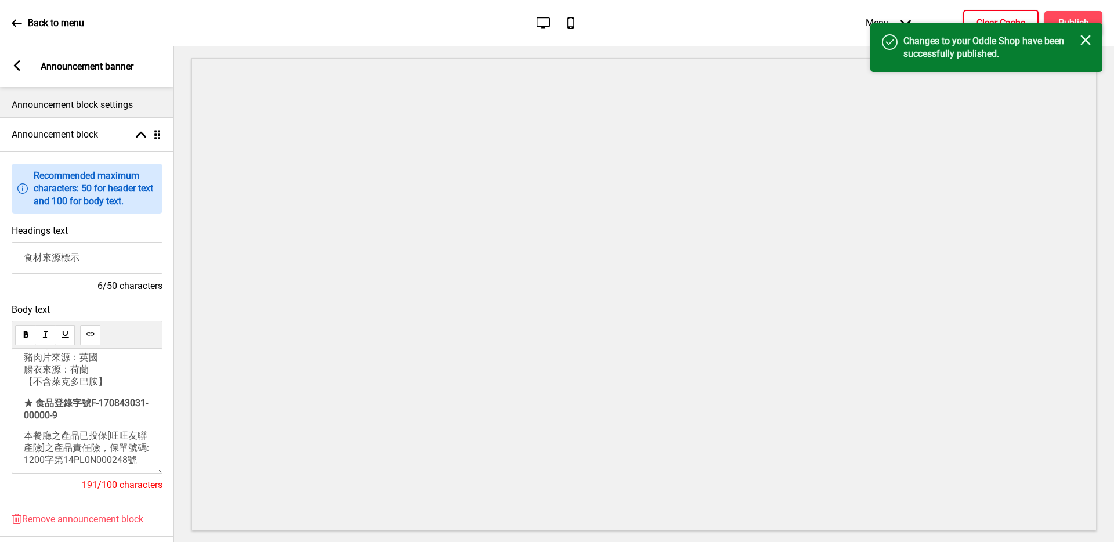
click at [989, 17] on h4 "Clear Cache" at bounding box center [1001, 23] width 49 height 13
